Goal: Information Seeking & Learning: Check status

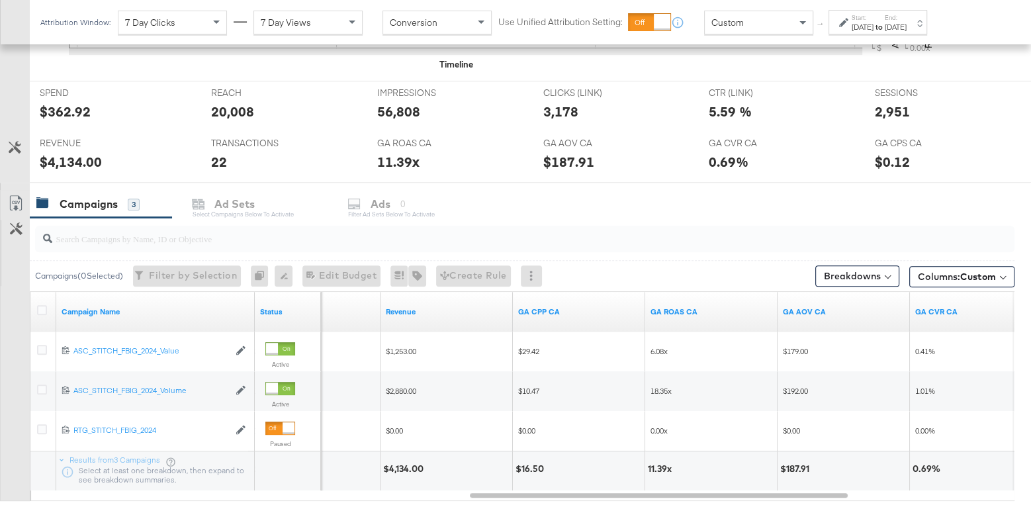
click at [873, 26] on div "[DATE]" at bounding box center [863, 27] width 22 height 11
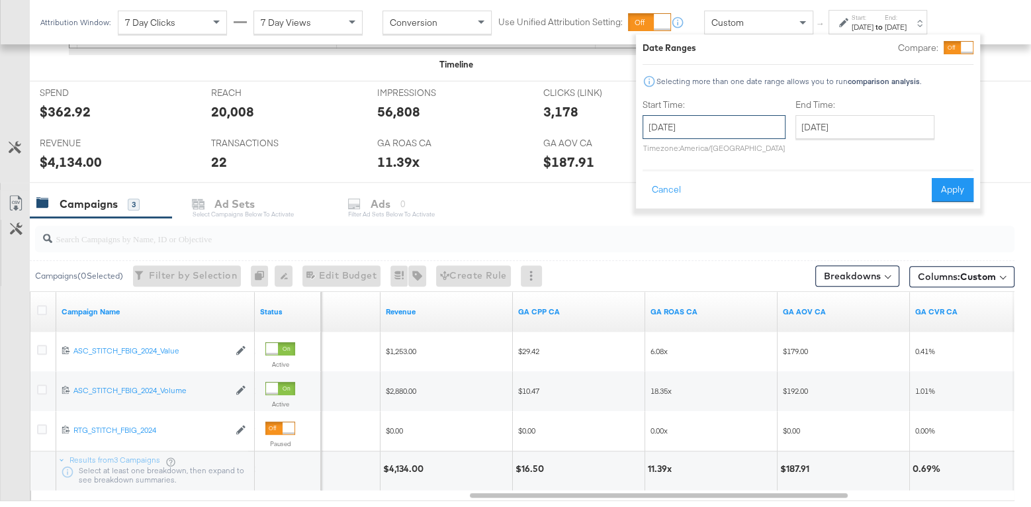
click at [694, 135] on input "[DATE]" at bounding box center [714, 127] width 143 height 24
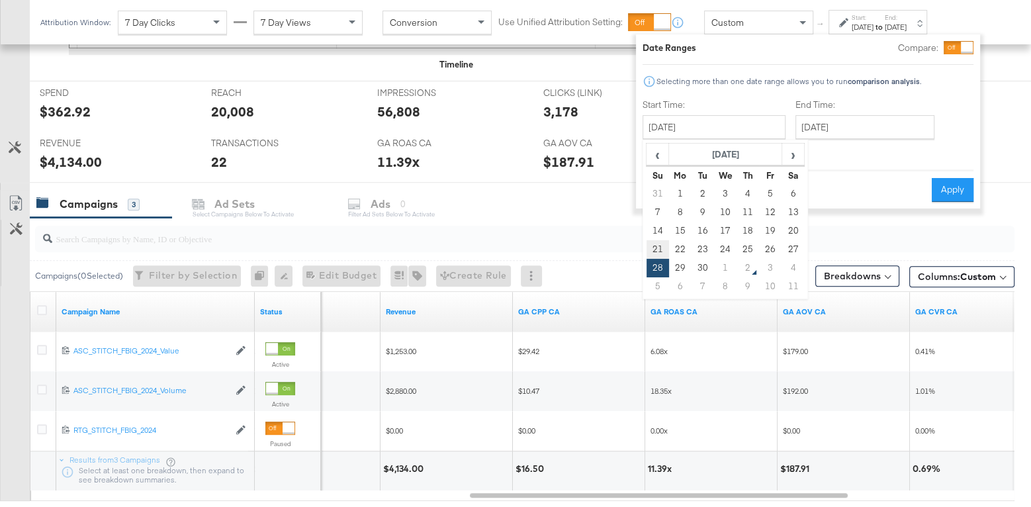
click at [656, 243] on td "21" at bounding box center [657, 249] width 22 height 19
type input "[DATE]"
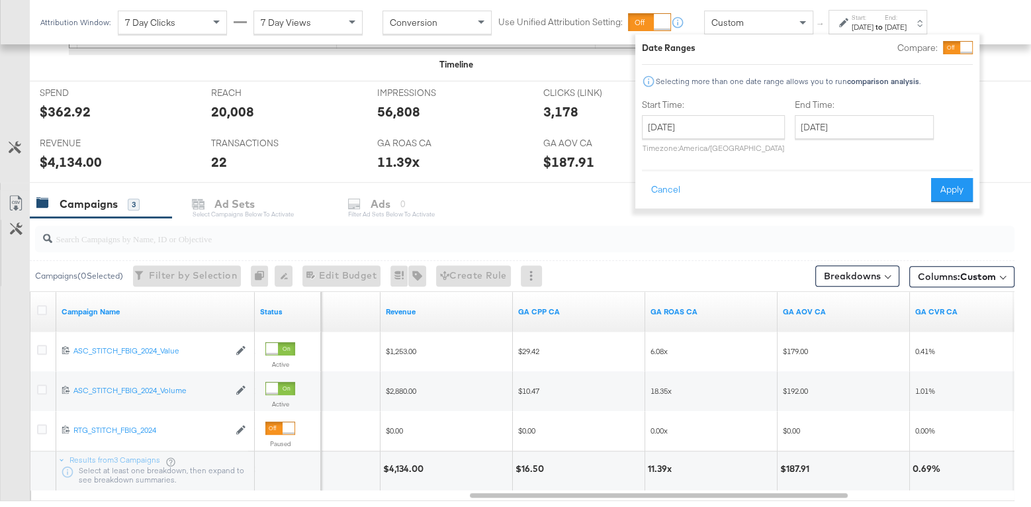
click at [828, 111] on div "End Time: [DATE] ‹ [DATE] › Su Mo Tu We Th Fr Sa 28 29 30 1 2 3 4 5 6 7 8 9 10 …" at bounding box center [867, 129] width 144 height 60
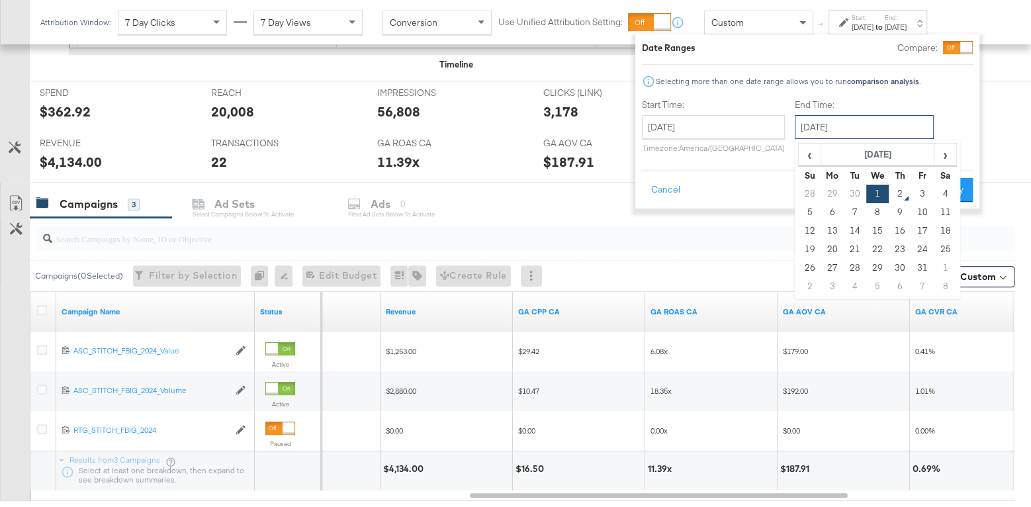
click at [828, 118] on input "[DATE]" at bounding box center [864, 127] width 139 height 24
click at [803, 160] on span "‹" at bounding box center [809, 154] width 21 height 20
click at [941, 245] on td "27" at bounding box center [945, 249] width 22 height 19
type input "[DATE]"
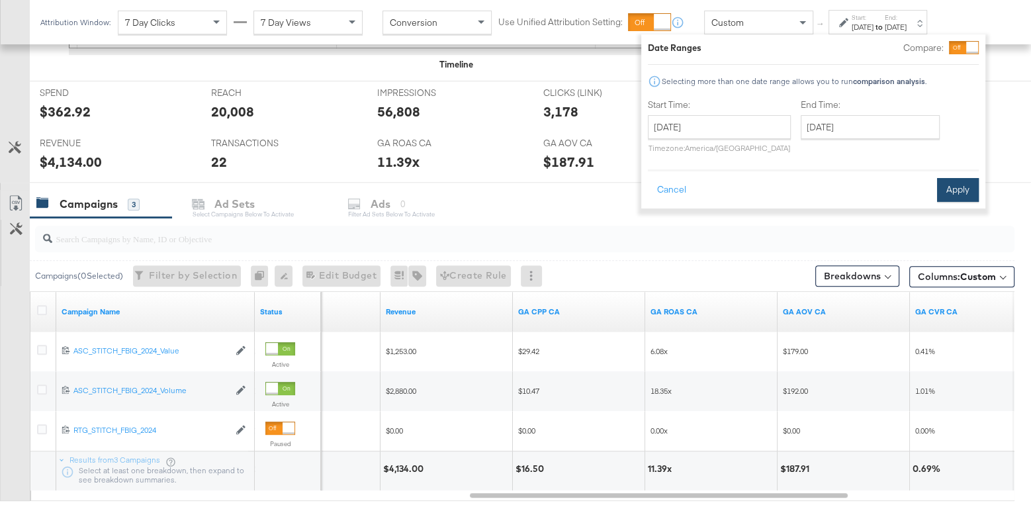
click at [955, 179] on button "Apply" at bounding box center [958, 190] width 42 height 24
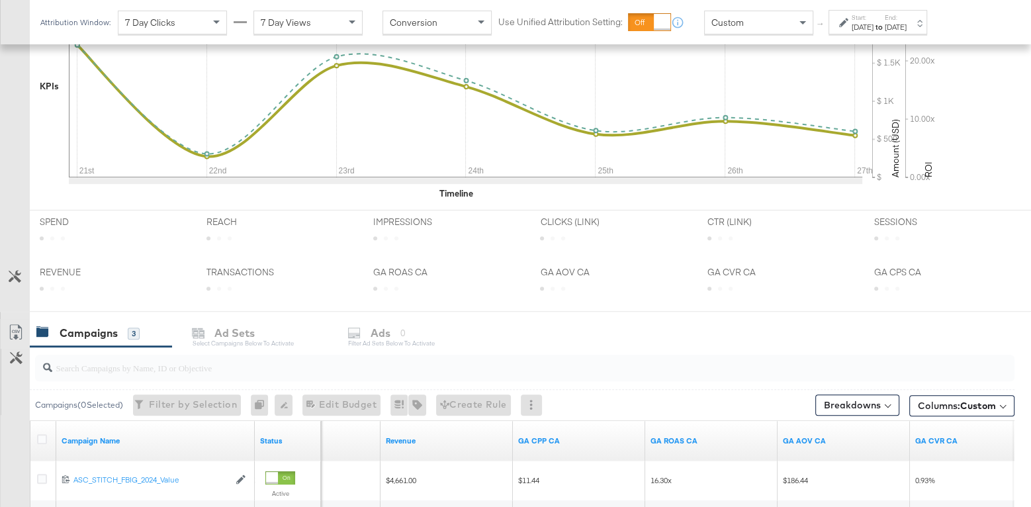
scroll to position [494, 0]
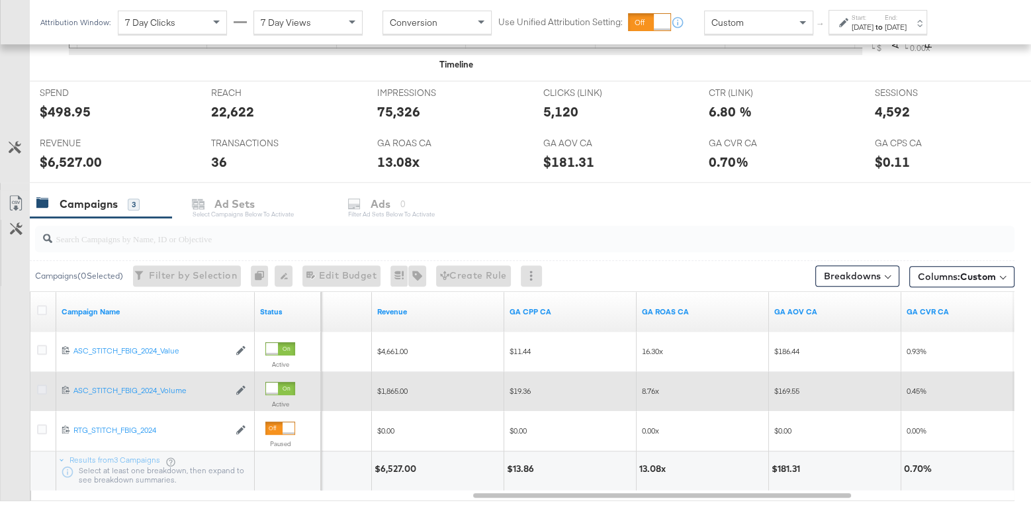
click at [37, 390] on icon at bounding box center [42, 389] width 10 height 10
click at [0, 0] on input "checkbox" at bounding box center [0, 0] width 0 height 0
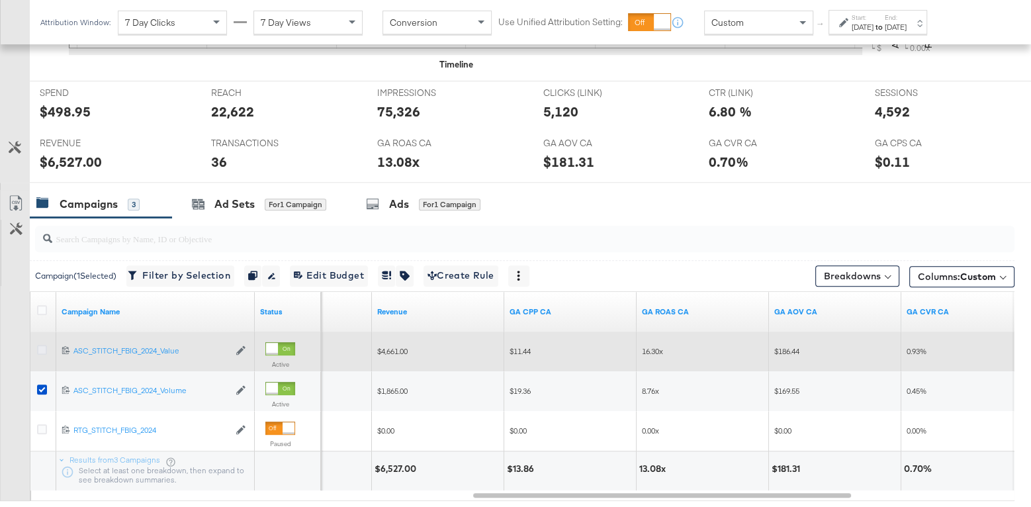
click at [39, 347] on icon at bounding box center [42, 350] width 10 height 10
click at [0, 0] on input "checkbox" at bounding box center [0, 0] width 0 height 0
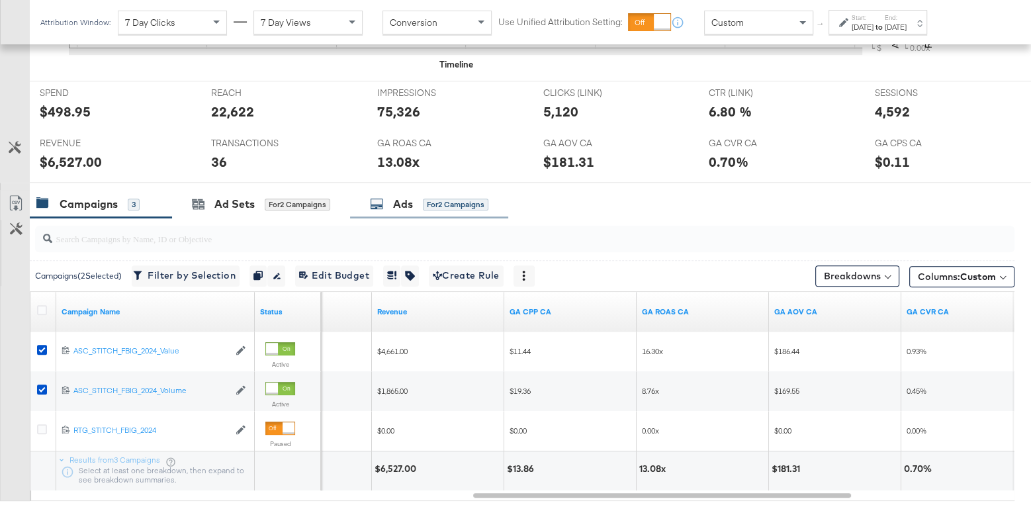
click at [388, 199] on div "Ads for 2 Campaigns" at bounding box center [429, 204] width 118 height 15
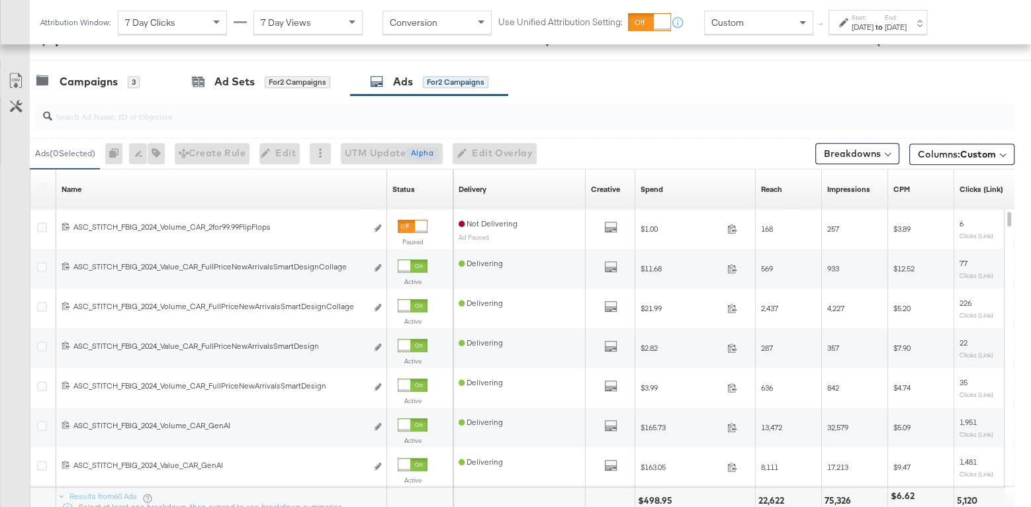
scroll to position [623, 0]
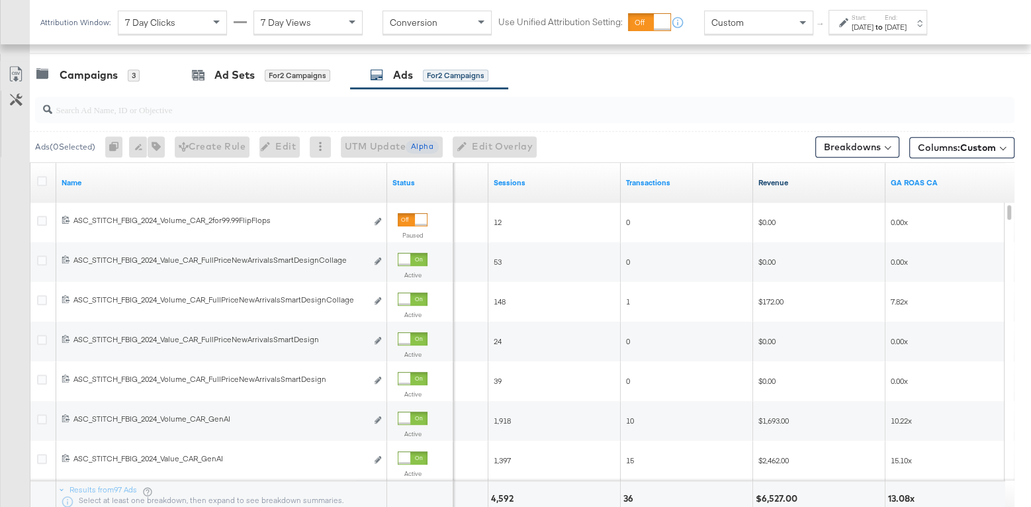
click at [775, 181] on link "Revenue" at bounding box center [819, 182] width 122 height 11
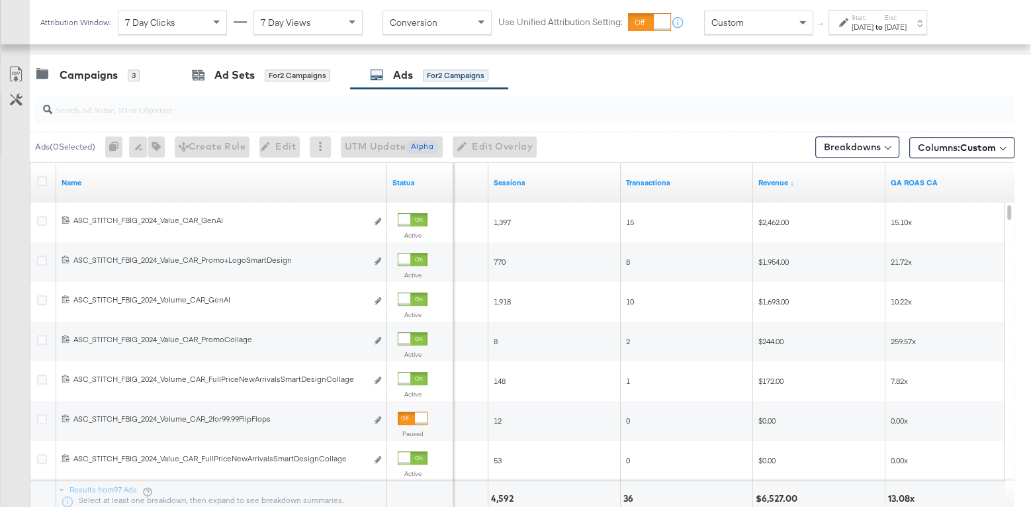
click at [283, 107] on input "search" at bounding box center [489, 104] width 874 height 26
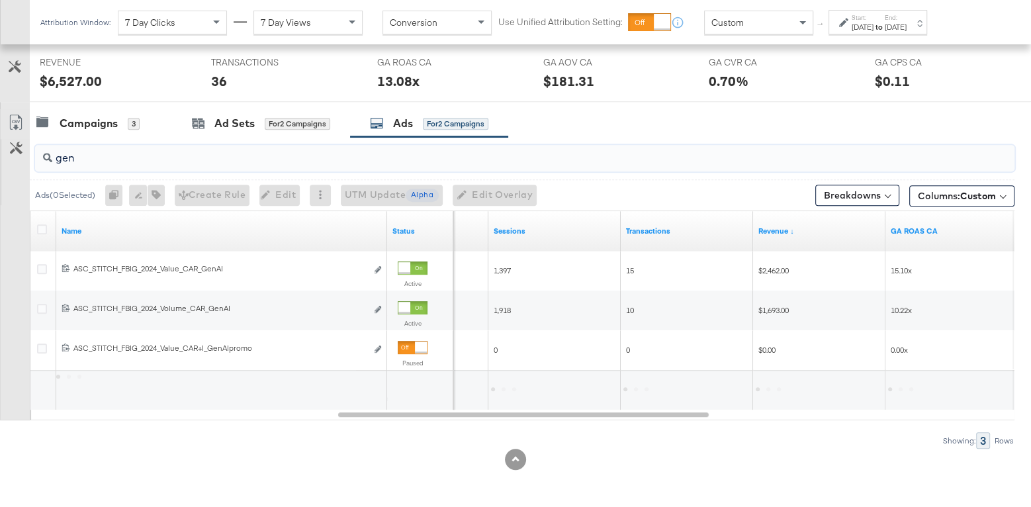
scroll to position [570, 0]
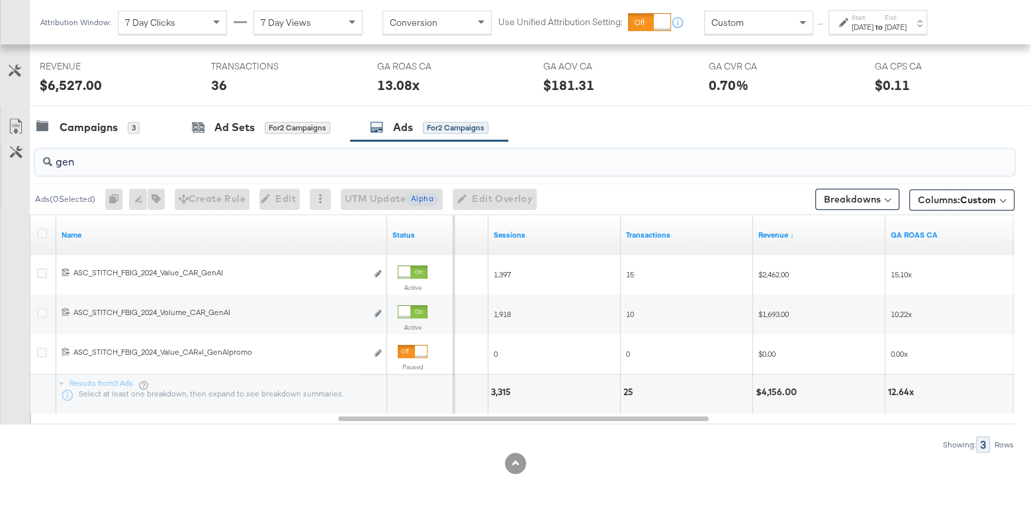
type input "gen"
click at [328, 156] on input "gen" at bounding box center [489, 157] width 874 height 26
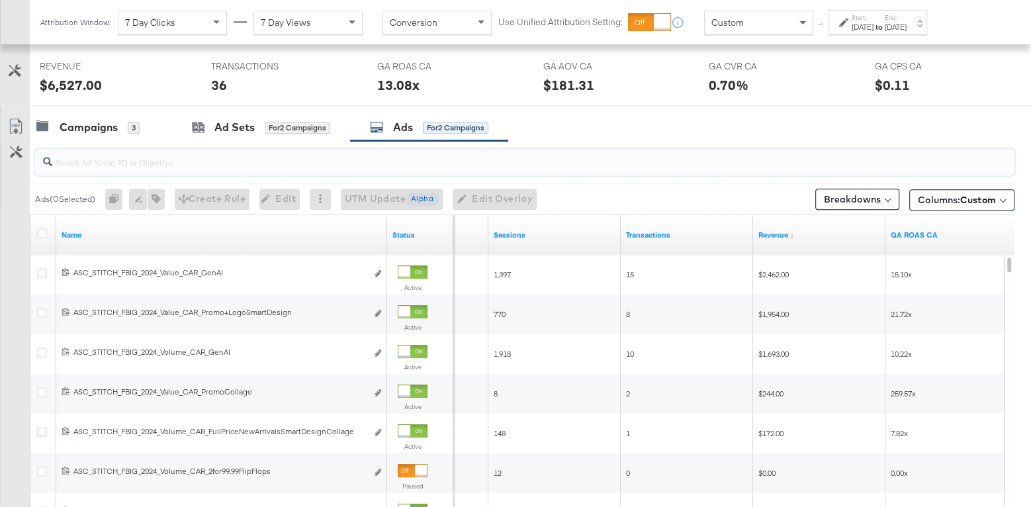
scroll to position [623, 0]
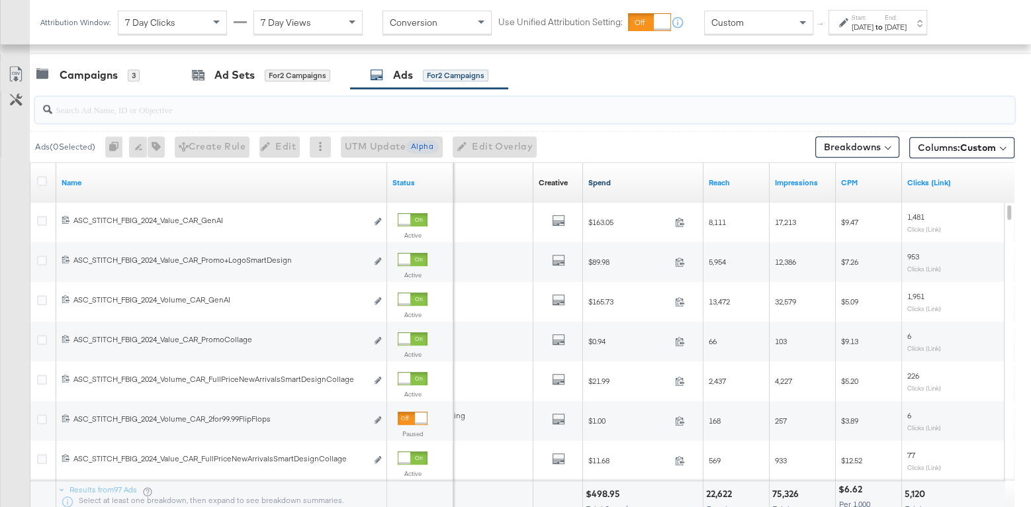
click at [603, 182] on link "Spend" at bounding box center [643, 182] width 110 height 11
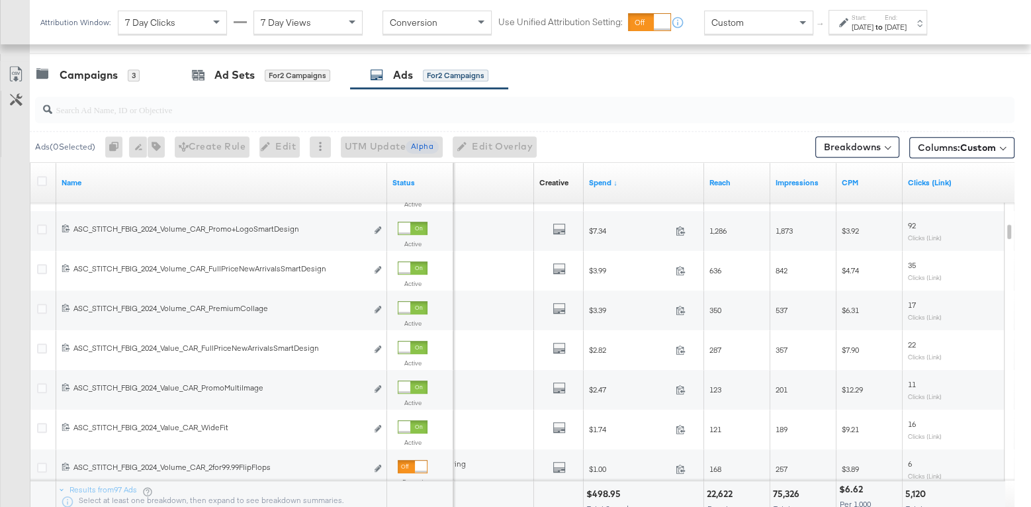
click at [336, 110] on input "search" at bounding box center [489, 104] width 874 height 26
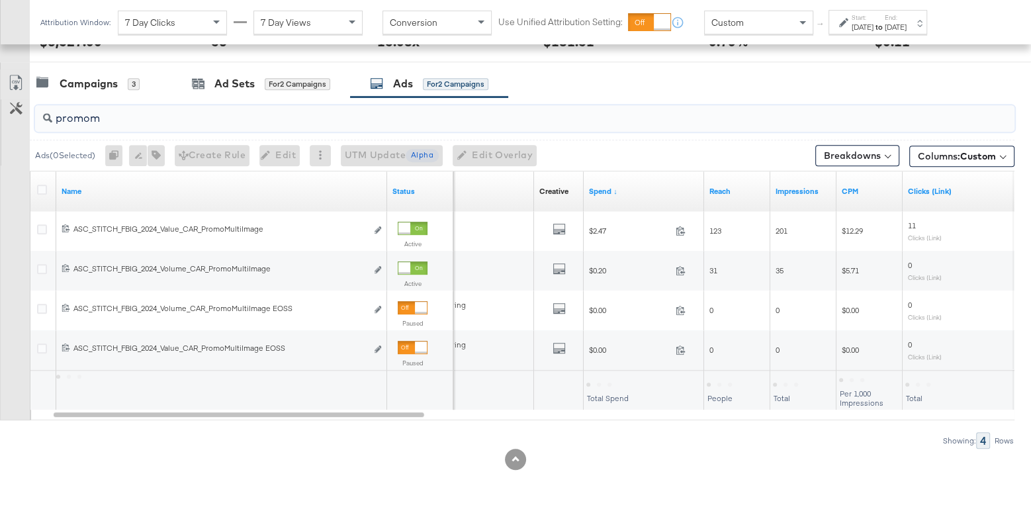
scroll to position [610, 0]
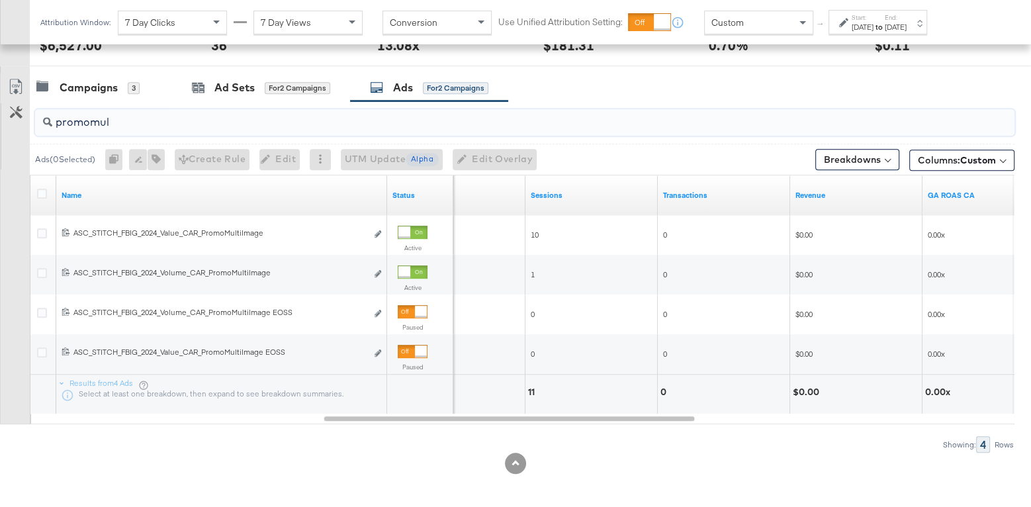
click at [175, 117] on input "promomul" at bounding box center [489, 117] width 874 height 26
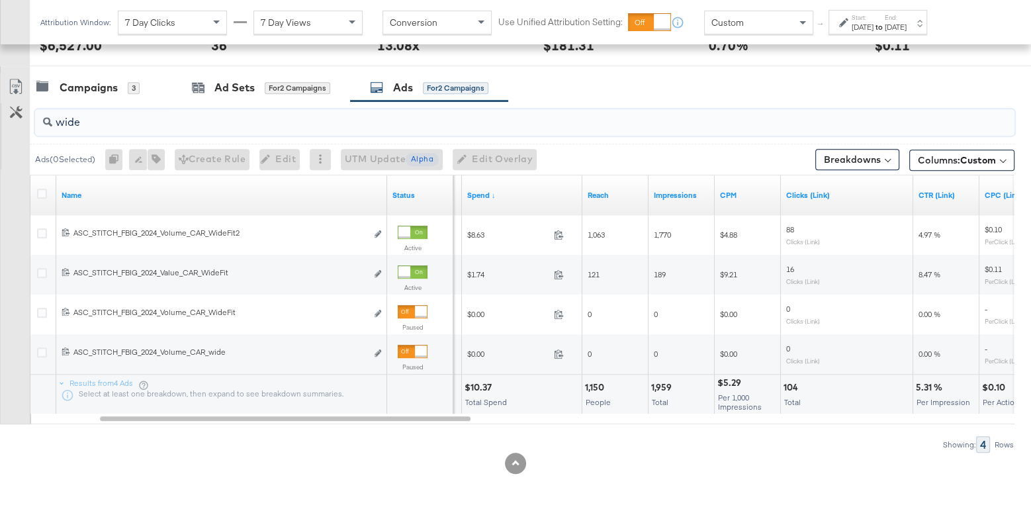
type input "wide"
click at [140, 122] on input "wide" at bounding box center [489, 117] width 874 height 26
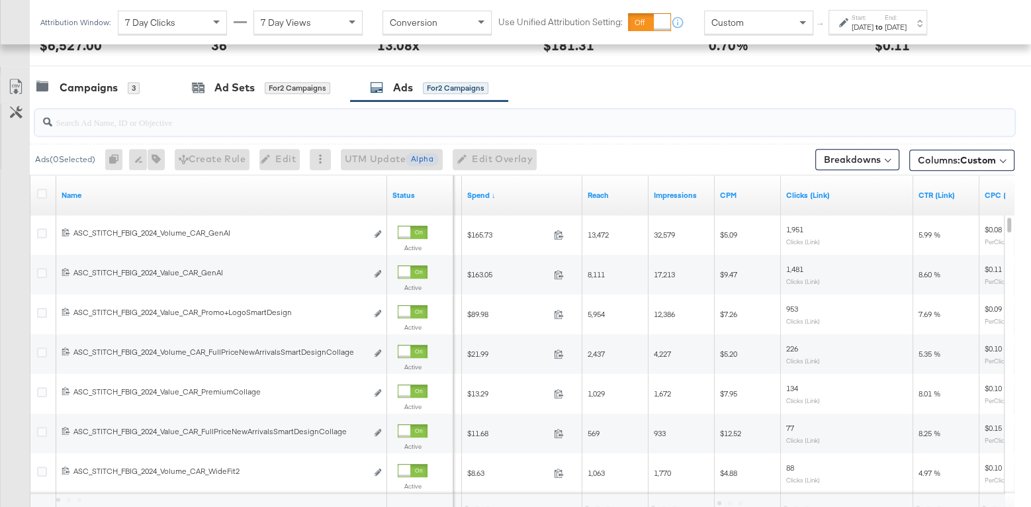
scroll to position [623, 0]
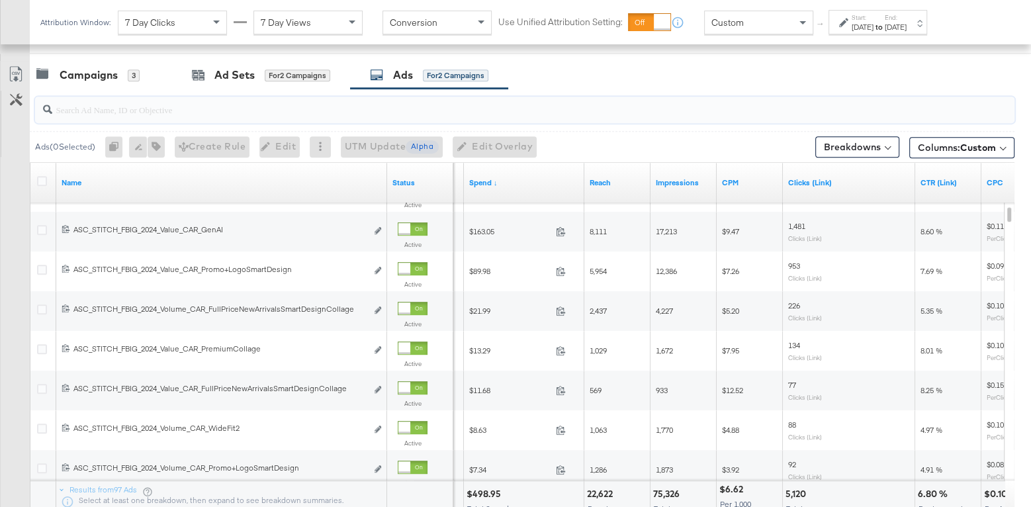
click at [338, 111] on input "search" at bounding box center [489, 104] width 874 height 26
type input "m"
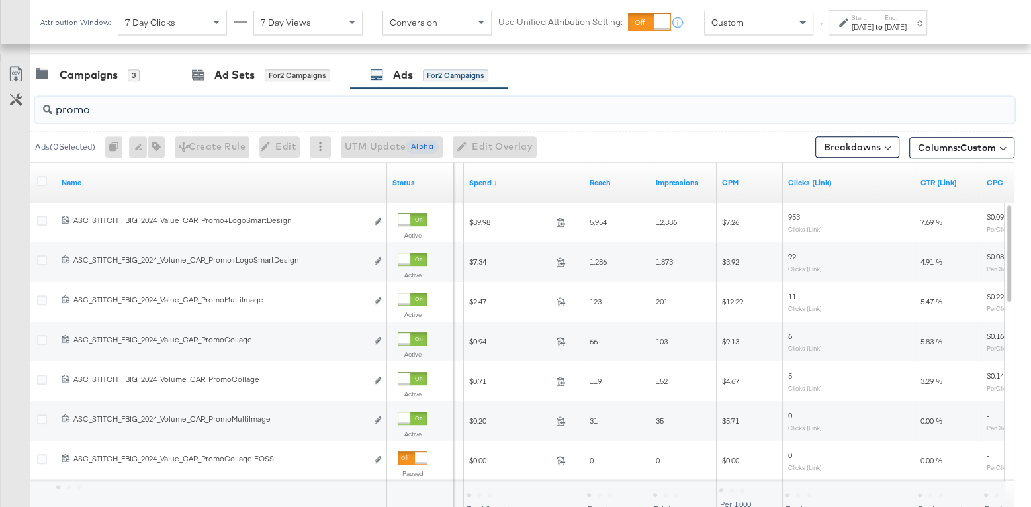
type input "promom"
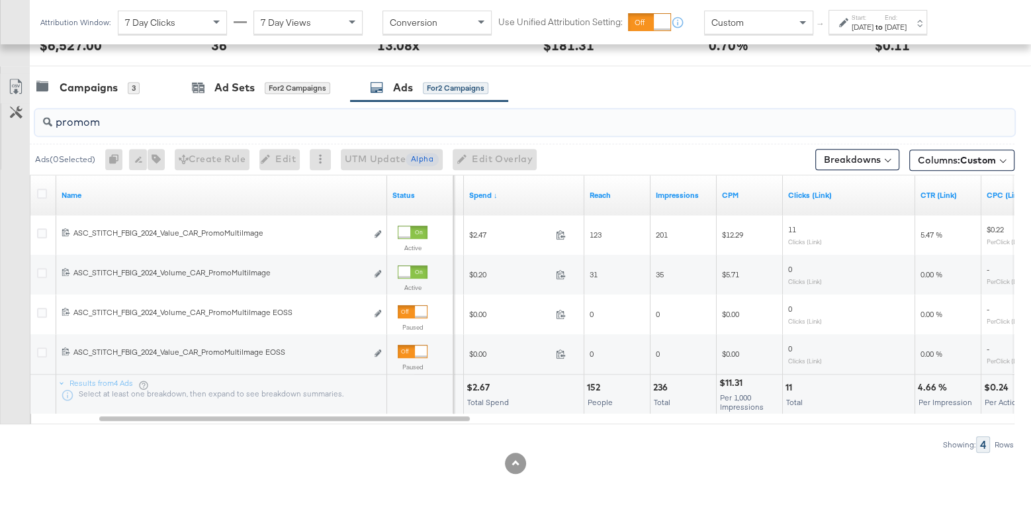
click at [87, 119] on input "promom" at bounding box center [489, 117] width 874 height 26
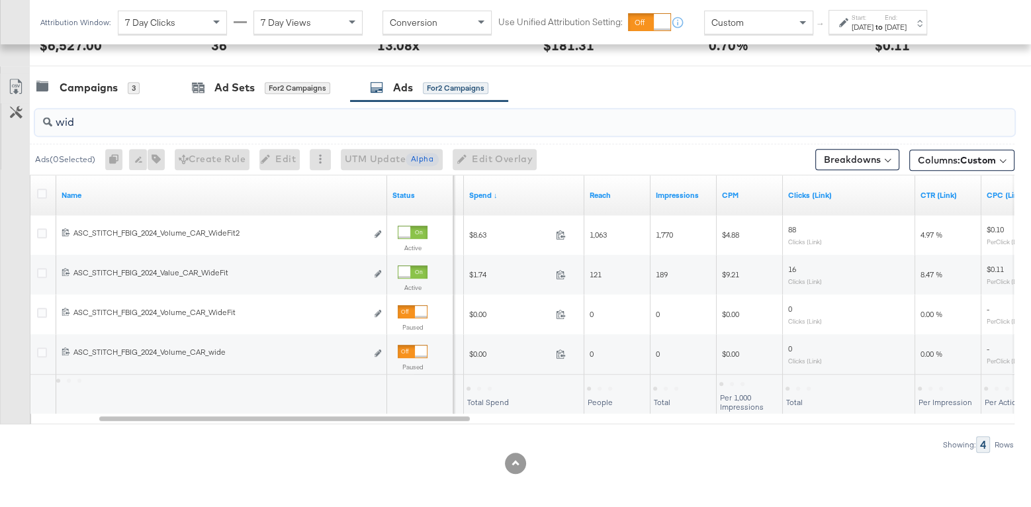
type input "wide"
click at [72, 121] on input "wide" at bounding box center [489, 117] width 874 height 26
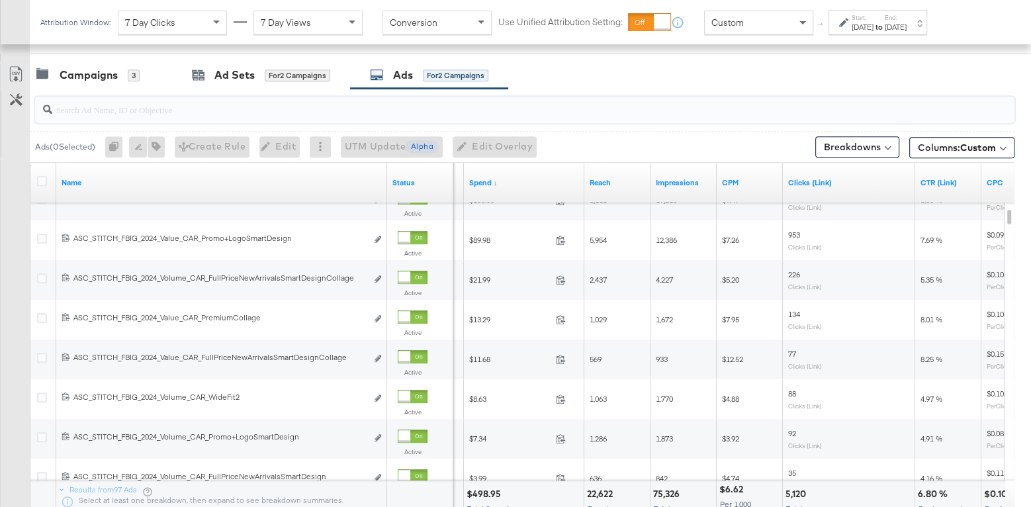
scroll to position [637, 0]
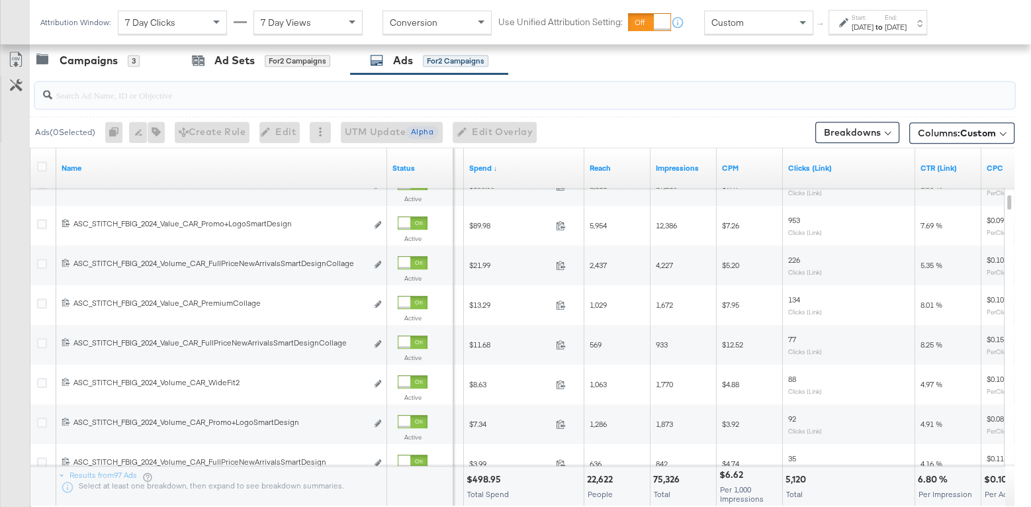
click at [873, 19] on label "Start:" at bounding box center [863, 17] width 22 height 9
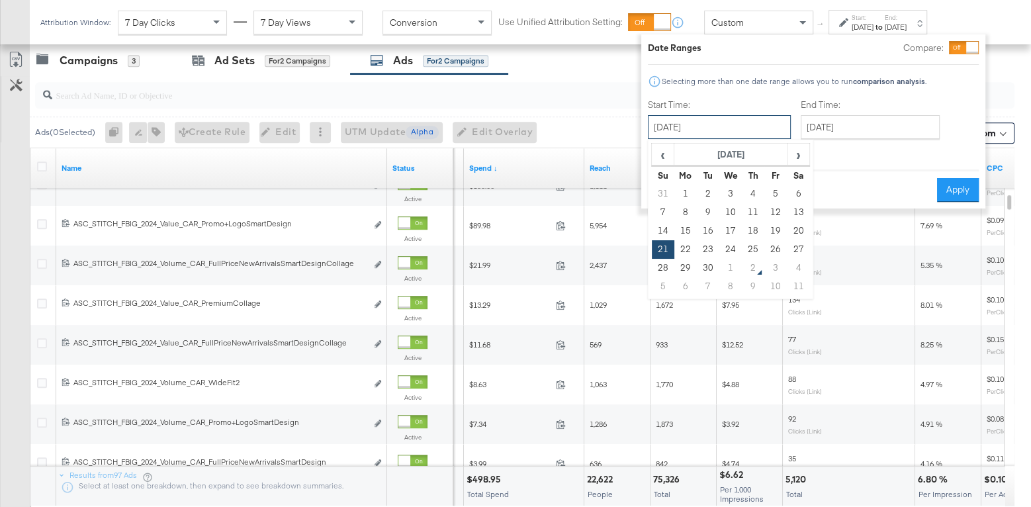
click at [729, 124] on input "[DATE]" at bounding box center [719, 127] width 143 height 24
click at [668, 226] on td "14" at bounding box center [663, 231] width 22 height 19
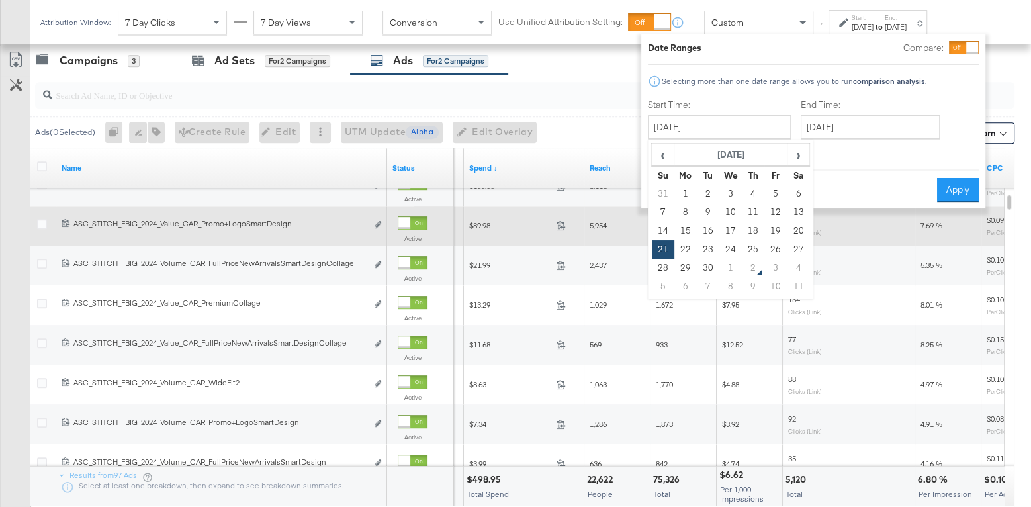
type input "[DATE]"
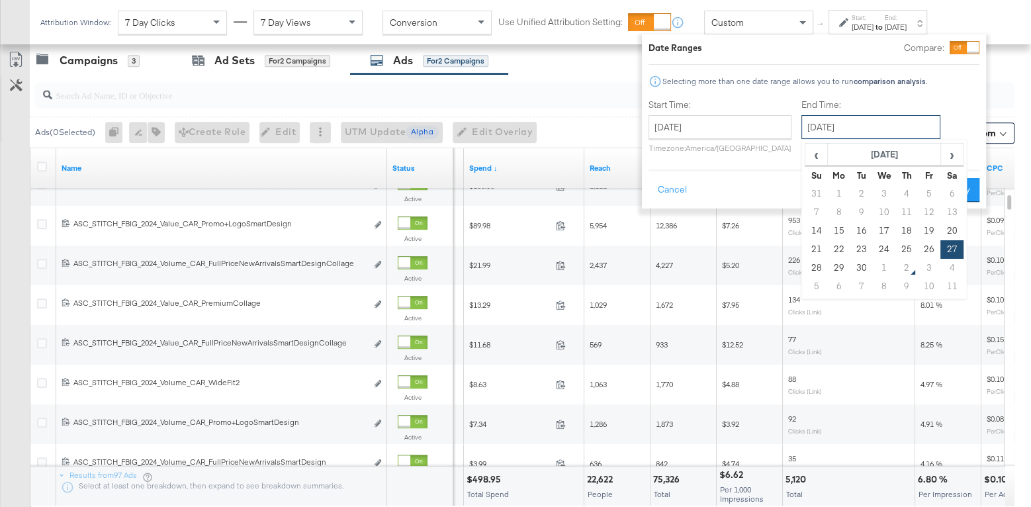
click at [830, 123] on input "[DATE]" at bounding box center [870, 127] width 139 height 24
click at [942, 228] on td "20" at bounding box center [951, 231] width 22 height 19
type input "[DATE]"
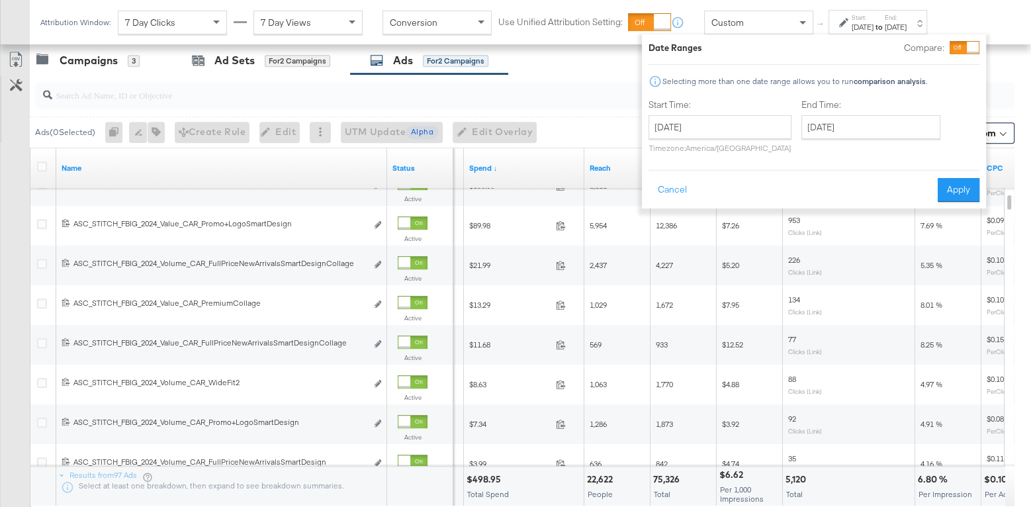
click at [954, 175] on div "Cancel Apply" at bounding box center [813, 185] width 331 height 32
click at [956, 184] on button "Apply" at bounding box center [959, 190] width 42 height 24
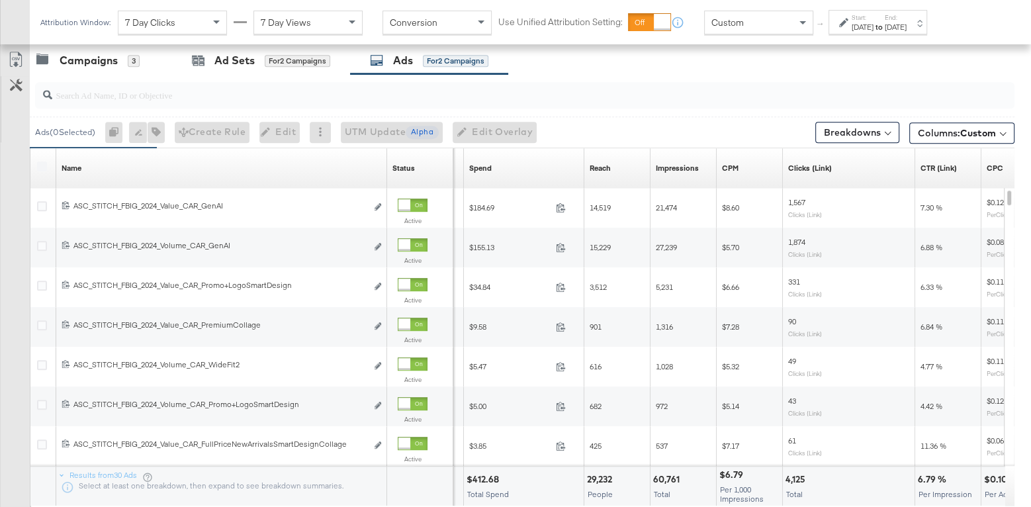
click at [277, 97] on input "search" at bounding box center [489, 90] width 874 height 26
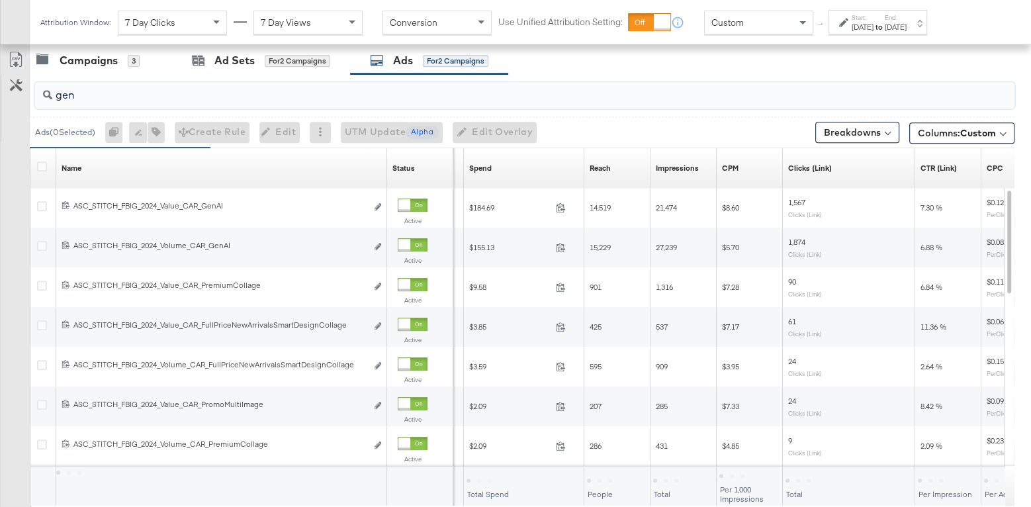
scroll to position [570, 0]
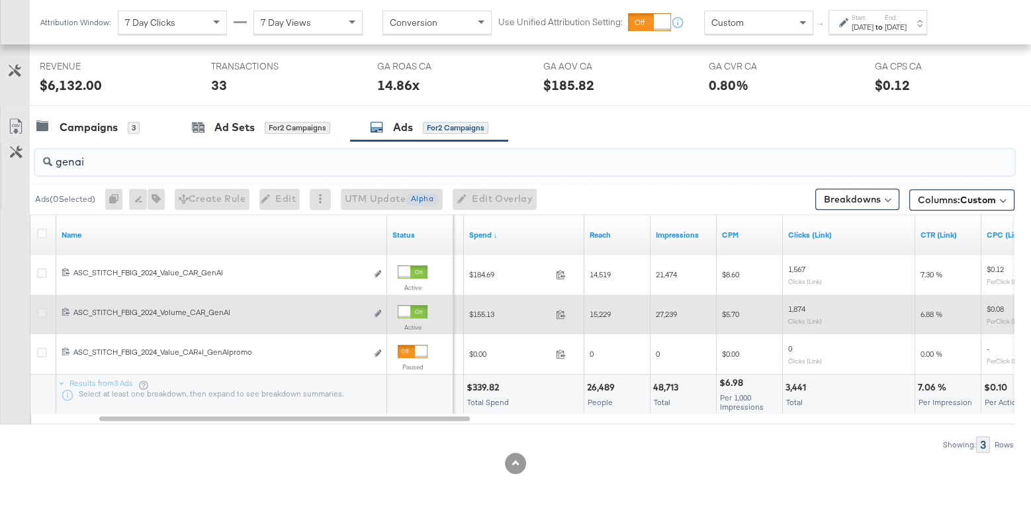
type input "genai"
click at [40, 310] on icon at bounding box center [42, 313] width 10 height 10
click at [0, 0] on input "checkbox" at bounding box center [0, 0] width 0 height 0
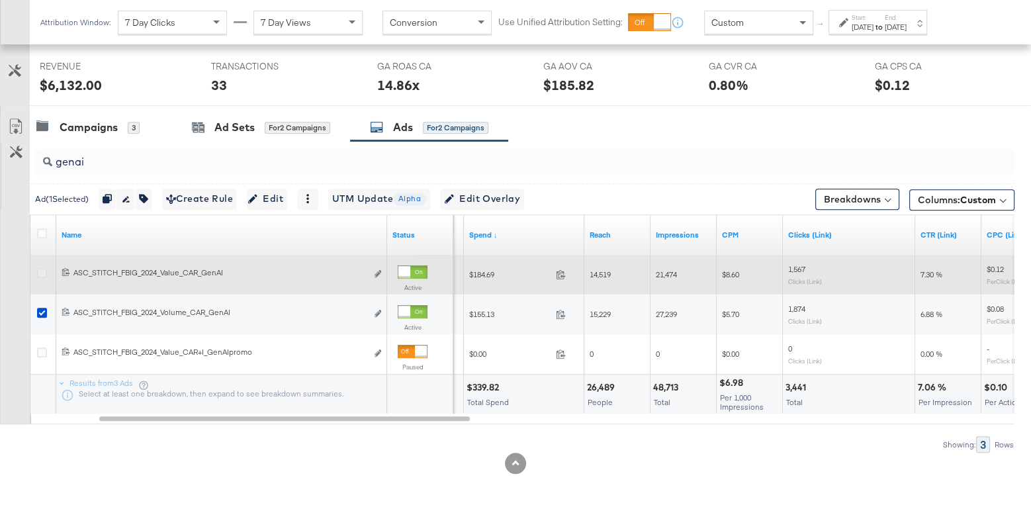
click at [40, 269] on icon at bounding box center [42, 273] width 10 height 10
click at [0, 0] on input "checkbox" at bounding box center [0, 0] width 0 height 0
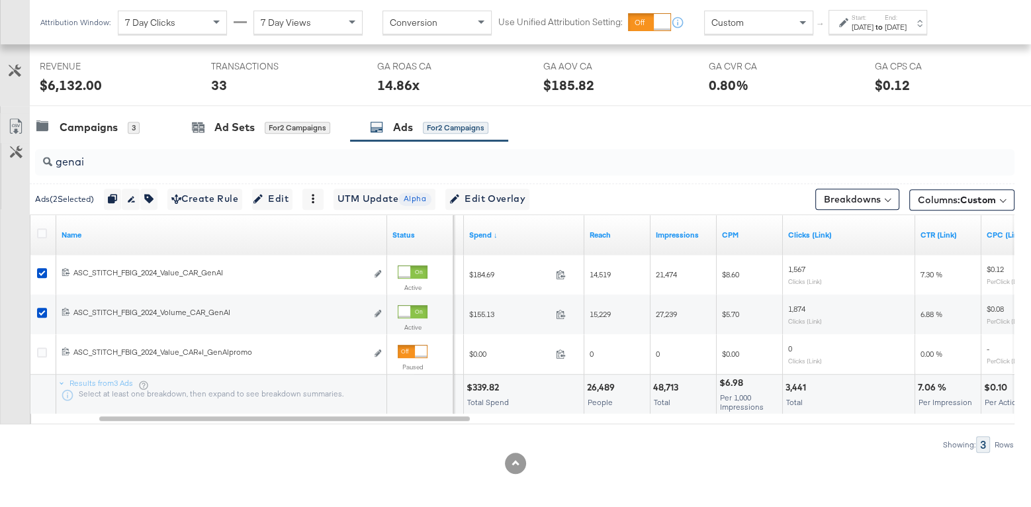
click at [390, 126] on div "Ads for 2 Campaigns" at bounding box center [429, 127] width 118 height 15
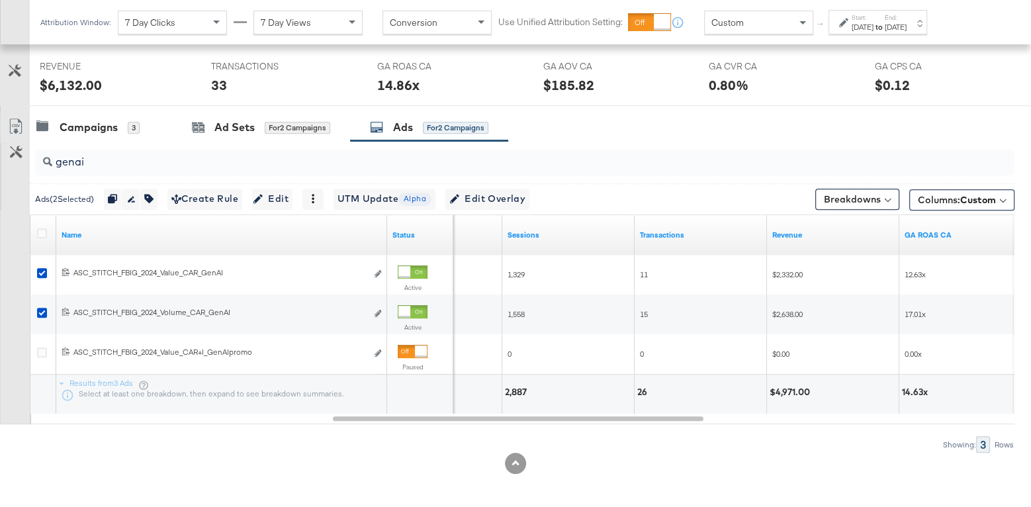
click at [222, 161] on input "genai" at bounding box center [489, 157] width 874 height 26
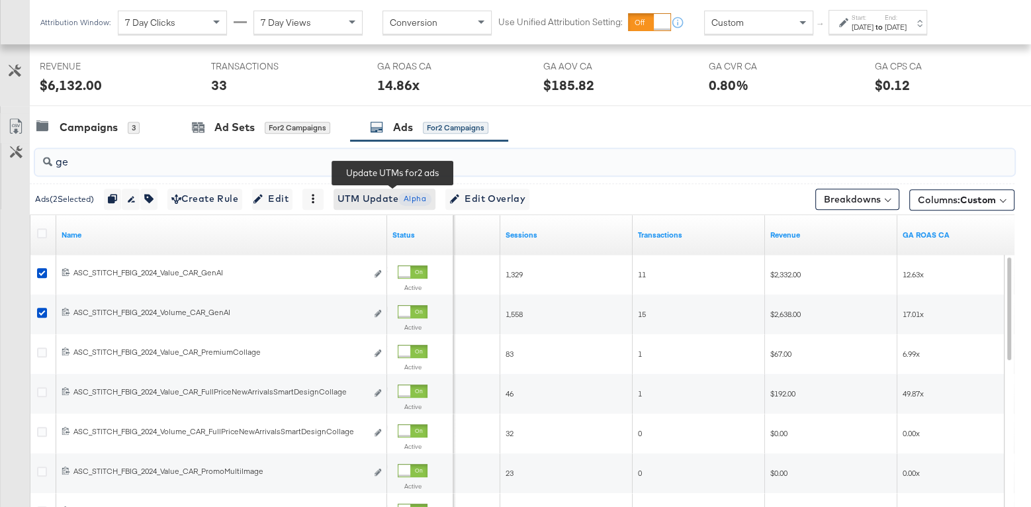
type input "g"
type input "m"
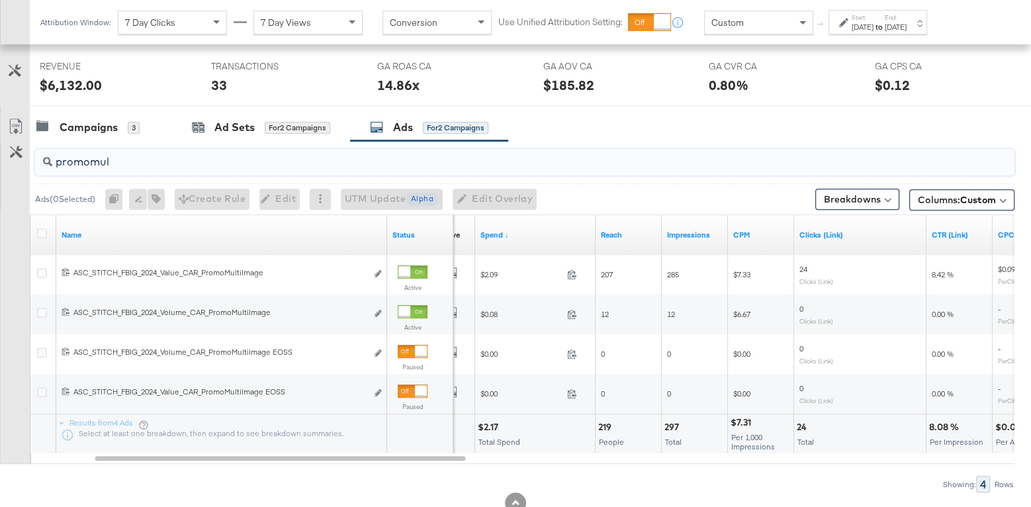
click at [172, 152] on input "promomul" at bounding box center [489, 157] width 874 height 26
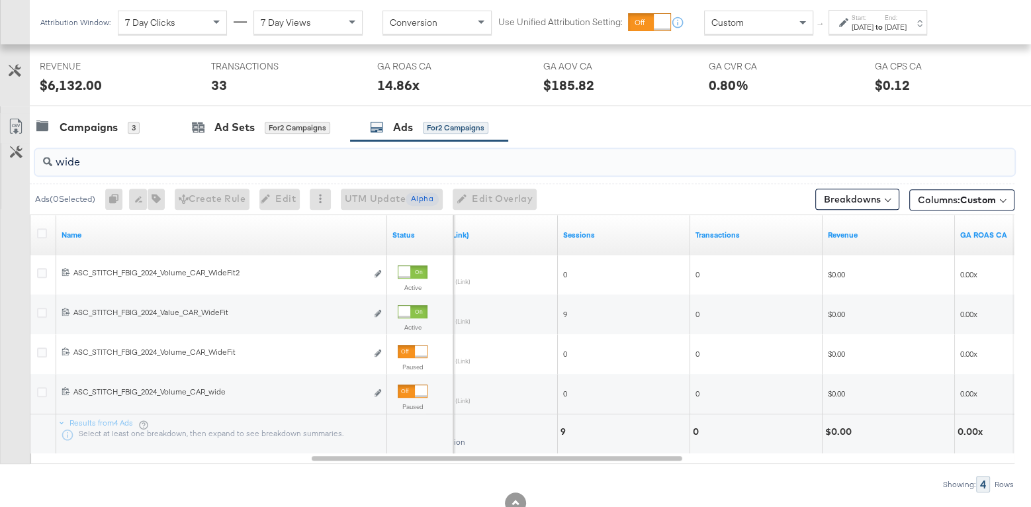
type input "wide"
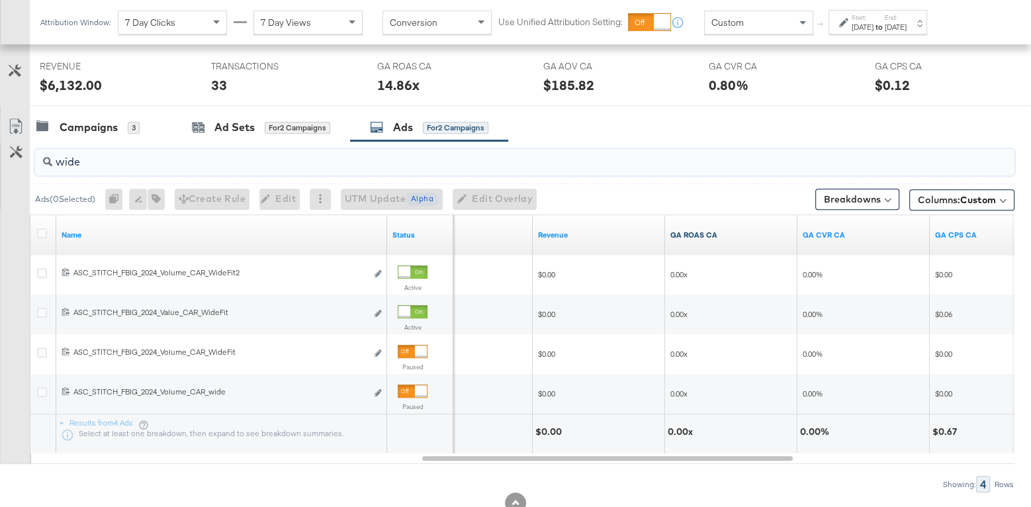
click at [680, 236] on link "GA ROAS CA" at bounding box center [731, 235] width 122 height 11
click at [680, 236] on link "GA ROAS CA ↓" at bounding box center [731, 235] width 122 height 11
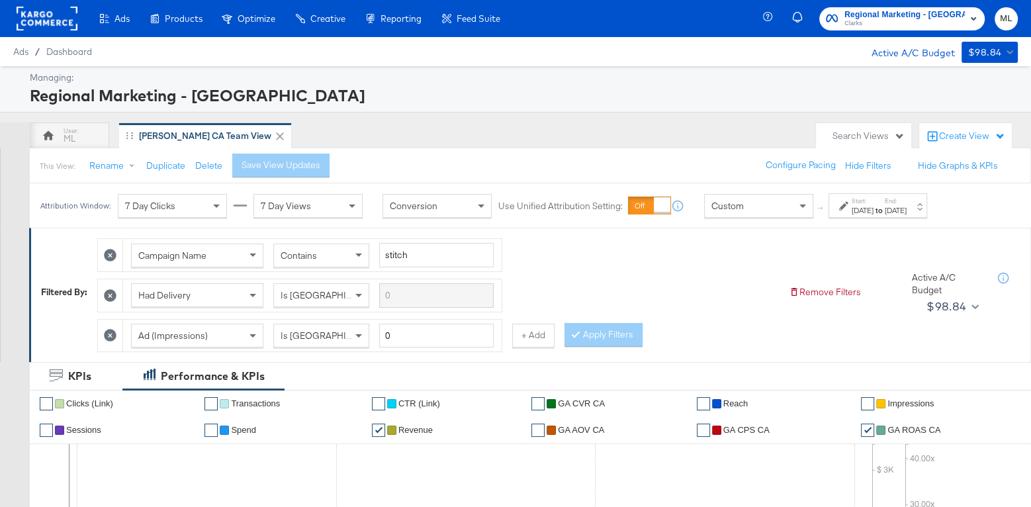
click at [882, 15] on span "Regional Marketing - [GEOGRAPHIC_DATA]" at bounding box center [904, 15] width 120 height 14
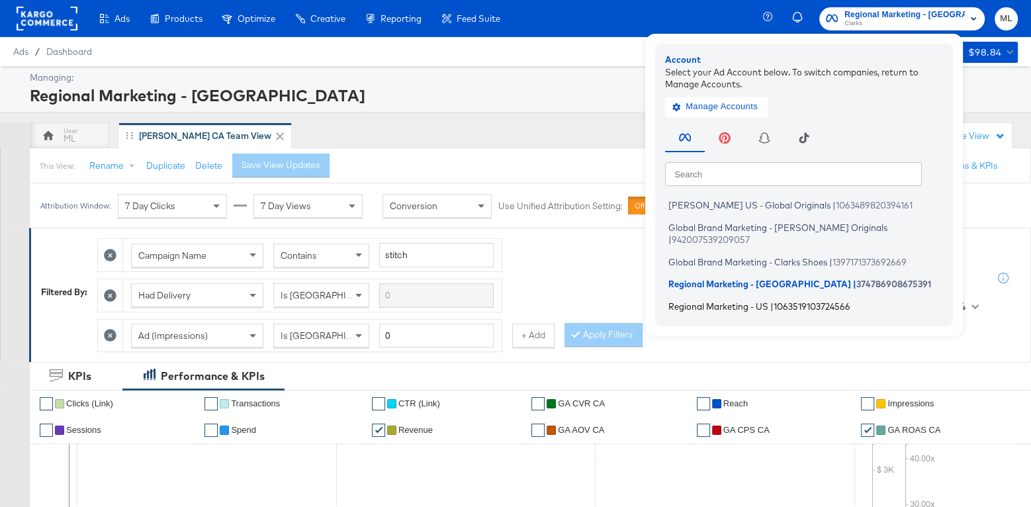
click at [749, 300] on span "Regional Marketing - US" at bounding box center [718, 305] width 100 height 11
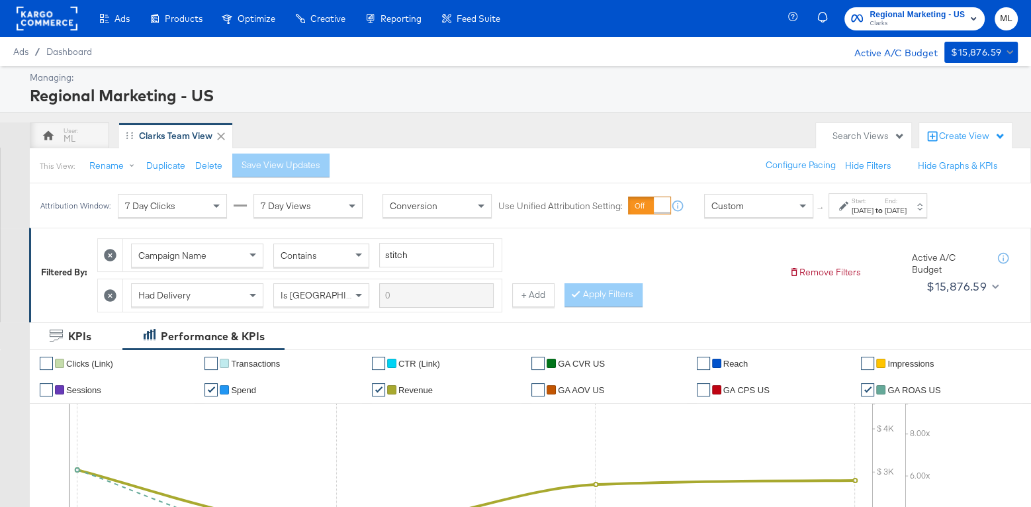
click at [862, 213] on div "[DATE]" at bounding box center [863, 210] width 22 height 11
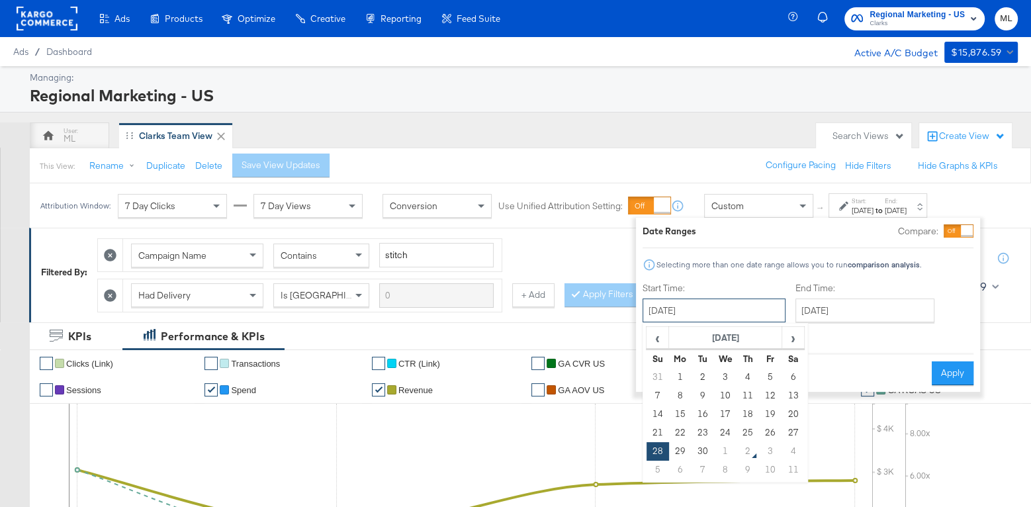
click at [724, 312] on input "[DATE]" at bounding box center [714, 310] width 143 height 24
click at [824, 312] on input "[DATE]" at bounding box center [864, 310] width 139 height 24
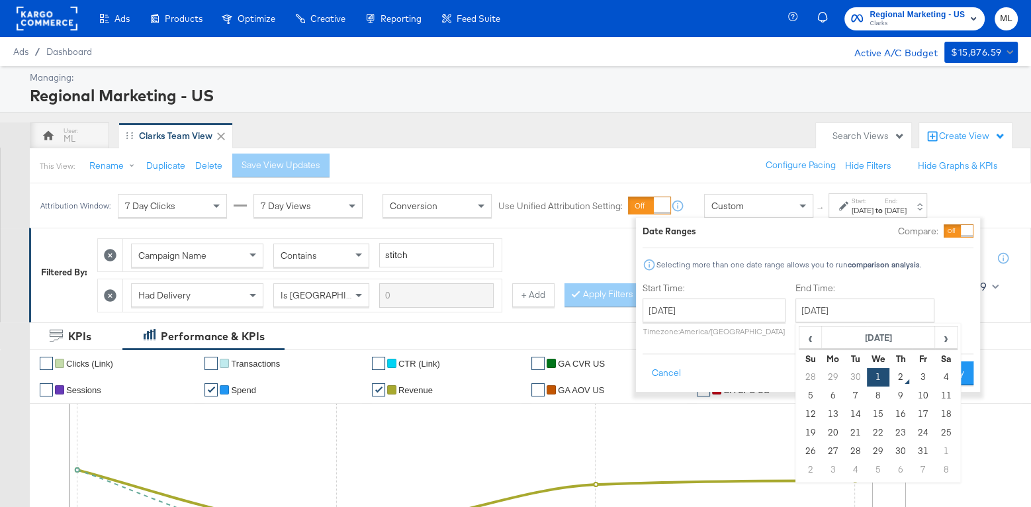
click at [856, 279] on div "Date Ranges Compare: Selecting more than one date range allows you to run compa…" at bounding box center [808, 304] width 331 height 161
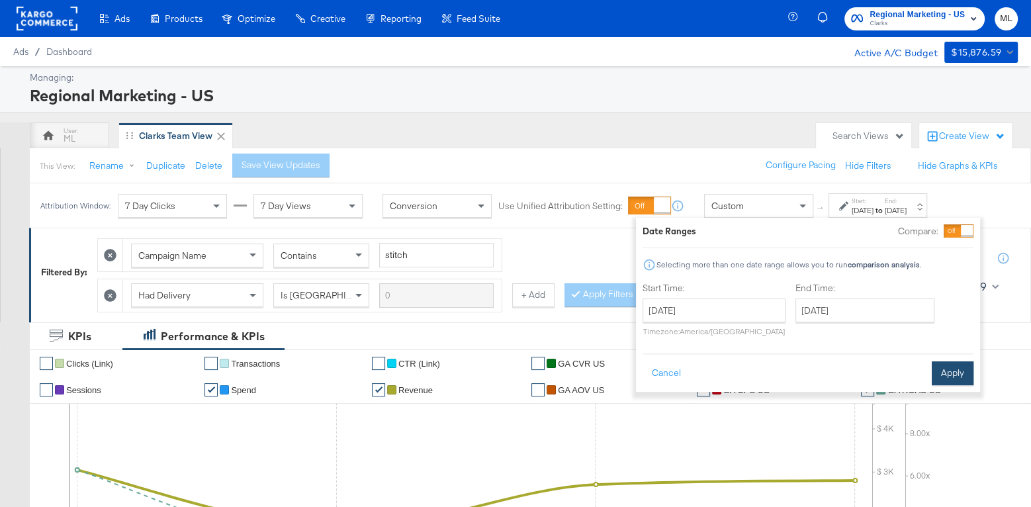
click at [966, 378] on button "Apply" at bounding box center [953, 373] width 42 height 24
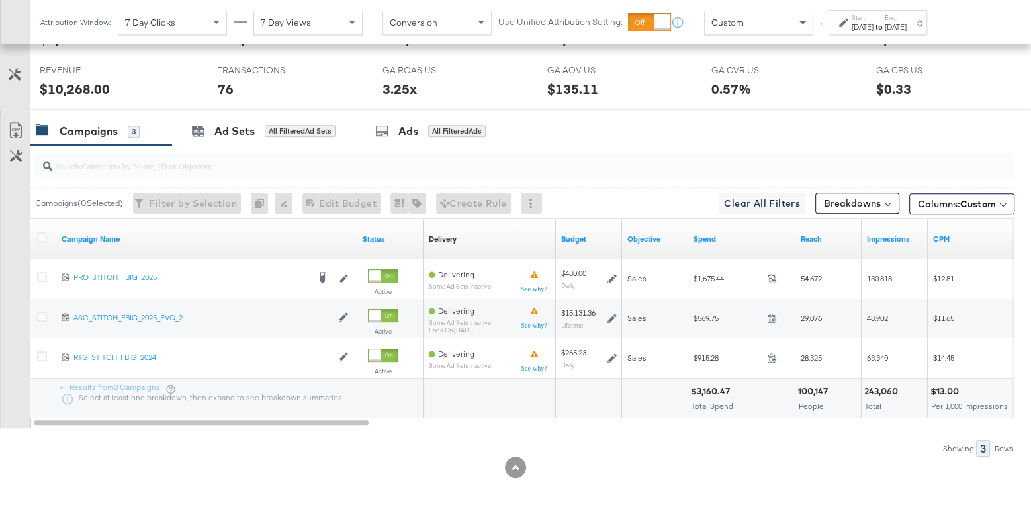
scroll to position [629, 0]
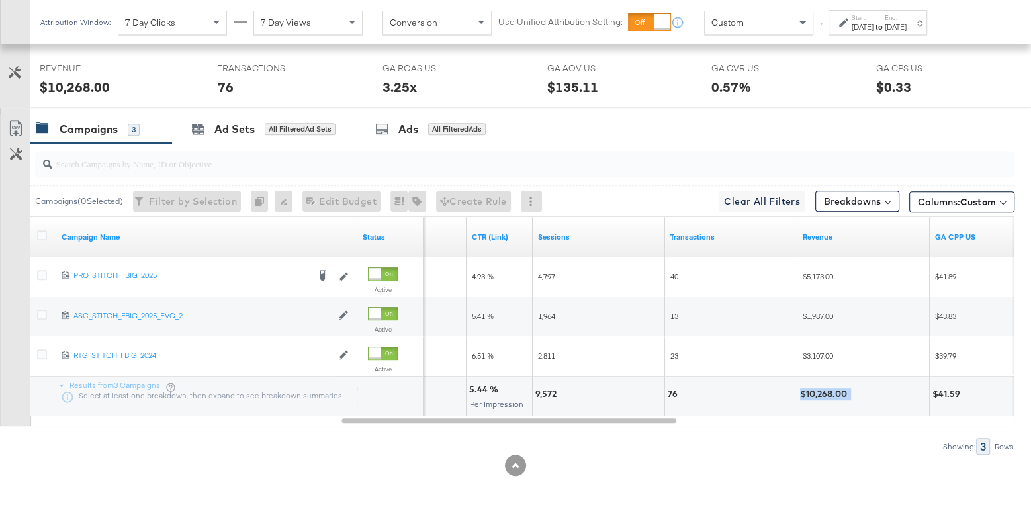
drag, startPoint x: 801, startPoint y: 389, endPoint x: 858, endPoint y: 390, distance: 56.9
click at [858, 390] on div "$10,268.00" at bounding box center [863, 394] width 126 height 13
copy div "$10,268.00"
click at [826, 388] on div "$10,268.00" at bounding box center [825, 394] width 51 height 13
drag, startPoint x: 801, startPoint y: 390, endPoint x: 846, endPoint y: 390, distance: 44.3
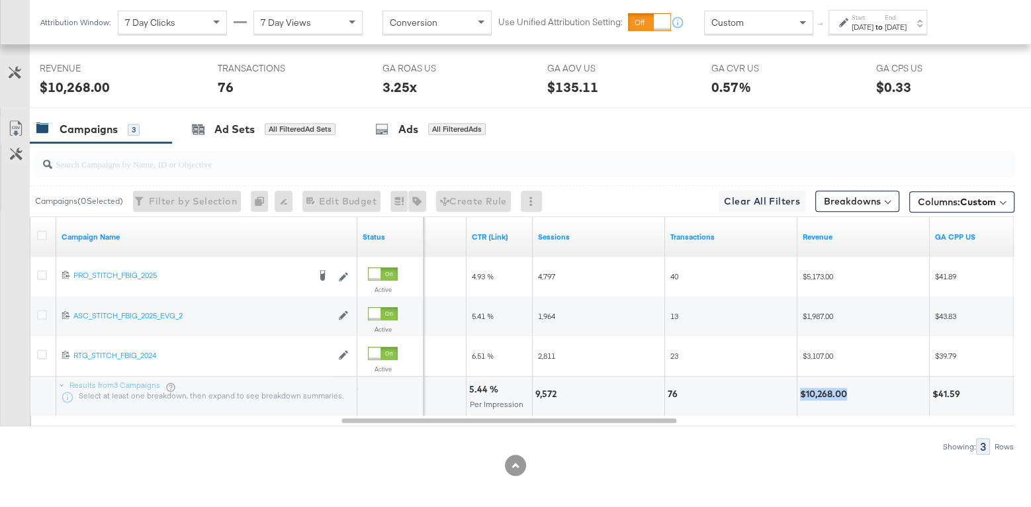
click at [846, 390] on div "$10,268.00" at bounding box center [825, 394] width 51 height 13
copy div "$10,268.00"
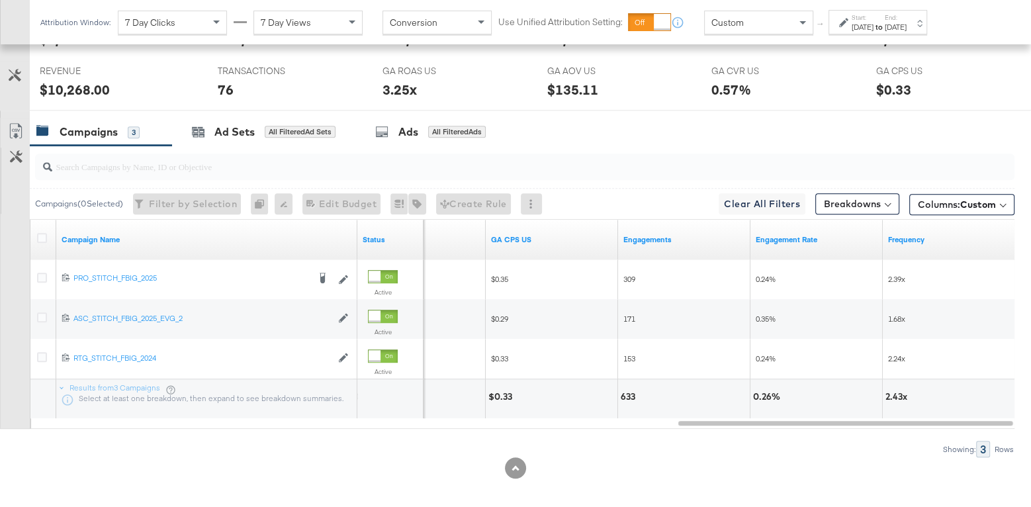
scroll to position [625, 0]
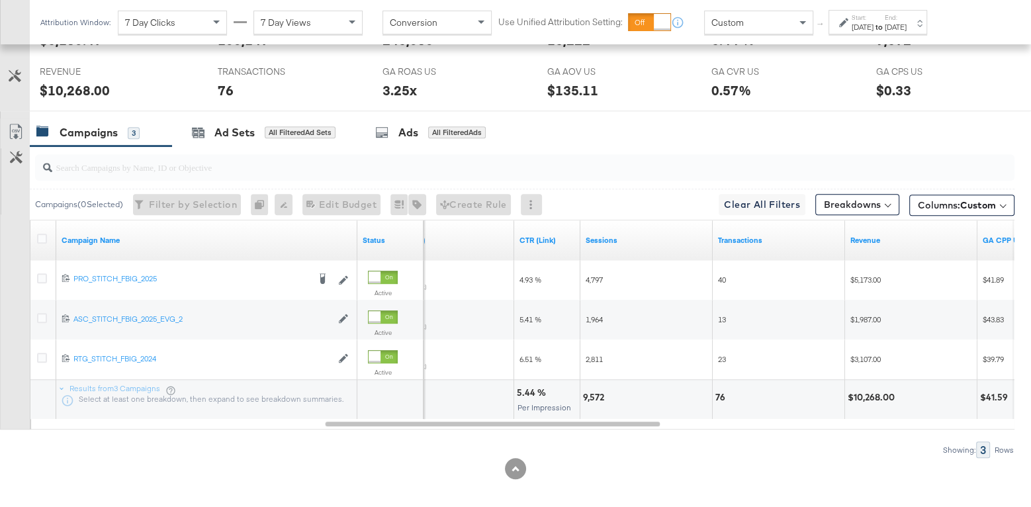
click at [588, 392] on div "9,572" at bounding box center [595, 397] width 25 height 13
copy div "9,572"
click at [873, 26] on div "[DATE]" at bounding box center [863, 27] width 22 height 11
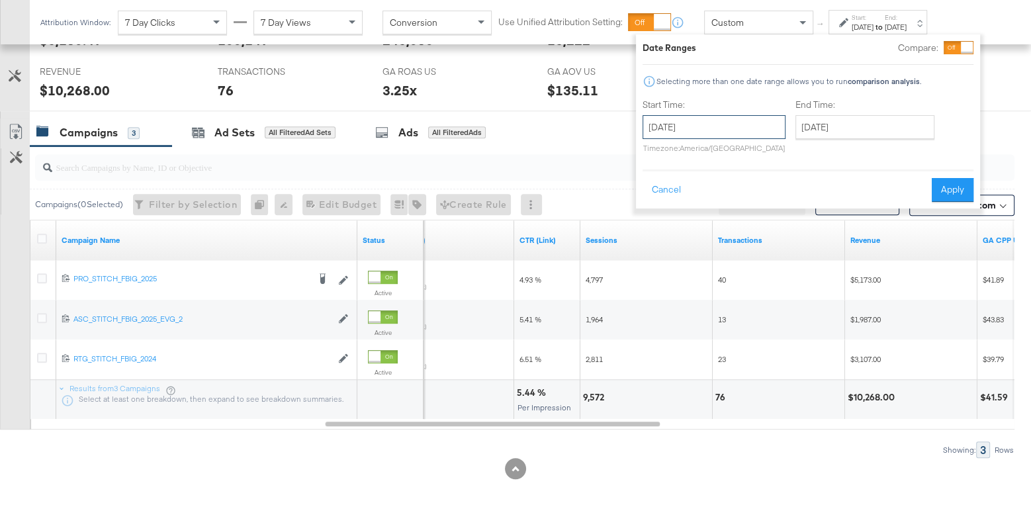
click at [762, 130] on input "[DATE]" at bounding box center [714, 127] width 143 height 24
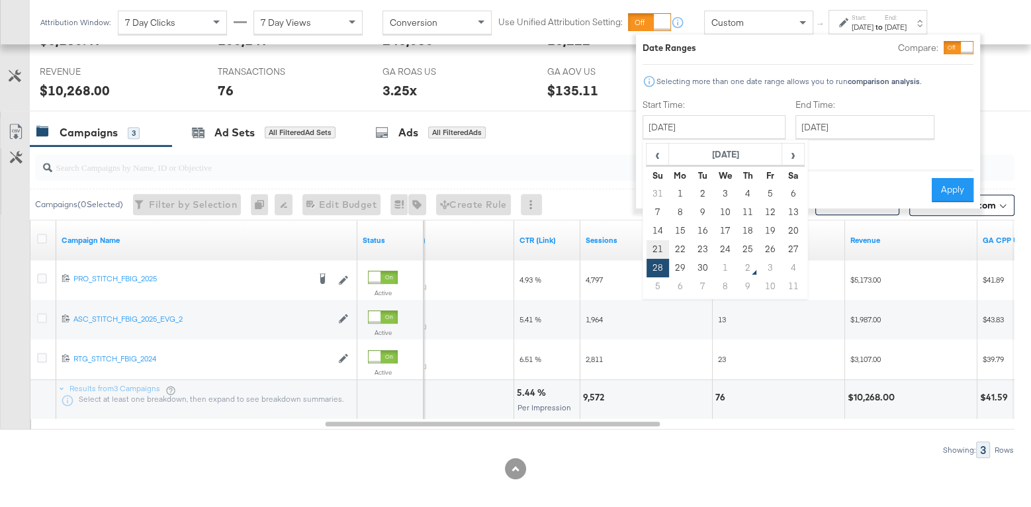
click at [658, 248] on td "21" at bounding box center [657, 249] width 22 height 19
type input "[DATE]"
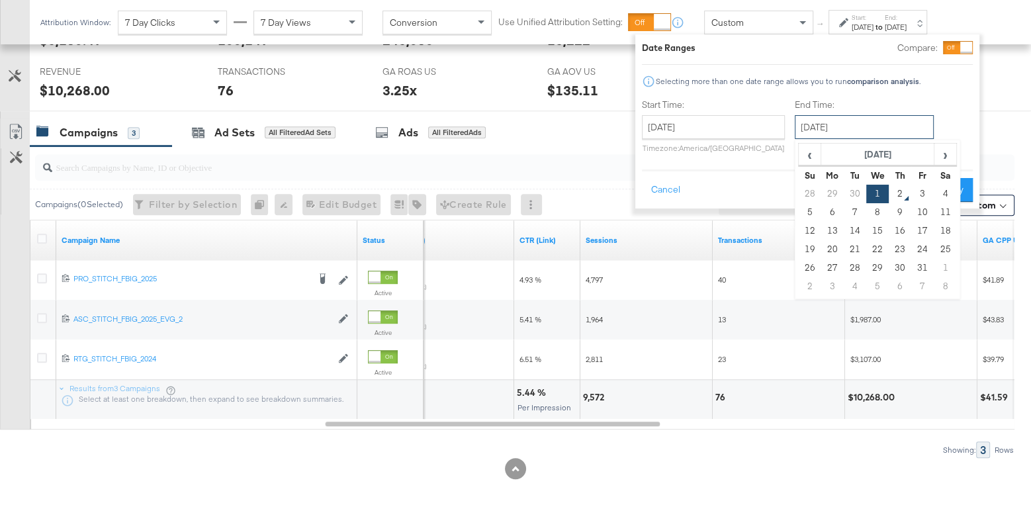
click at [805, 122] on input "[DATE]" at bounding box center [864, 127] width 139 height 24
click at [814, 151] on span "‹" at bounding box center [809, 154] width 21 height 20
click at [938, 241] on td "27" at bounding box center [945, 249] width 22 height 19
type input "[DATE]"
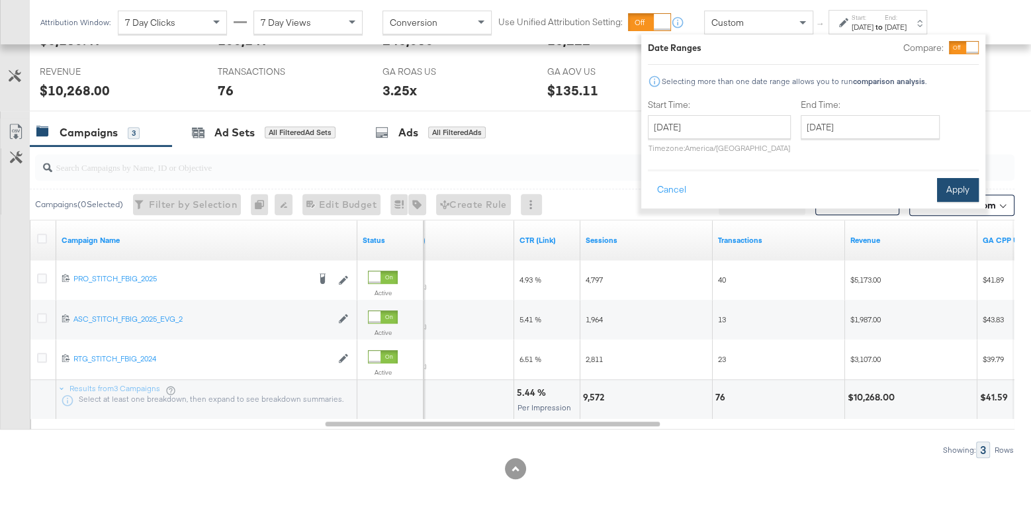
click at [959, 183] on button "Apply" at bounding box center [958, 190] width 42 height 24
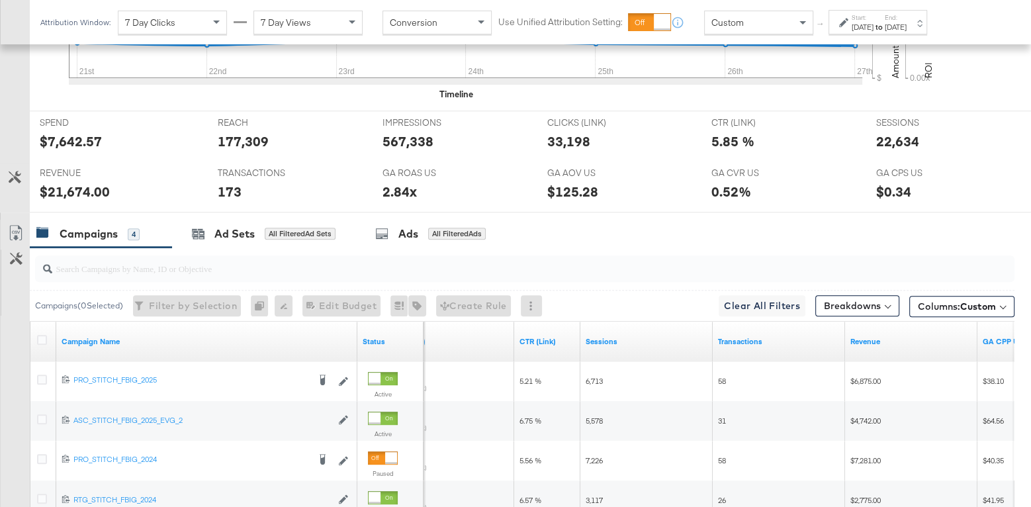
scroll to position [517, 0]
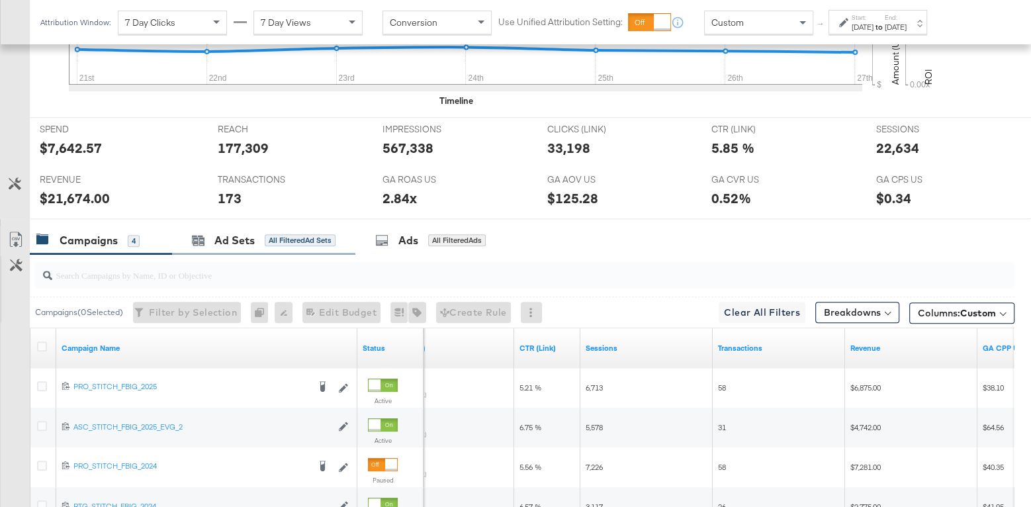
click at [232, 244] on div "Ad Sets All Filtered Ad Sets" at bounding box center [263, 240] width 183 height 28
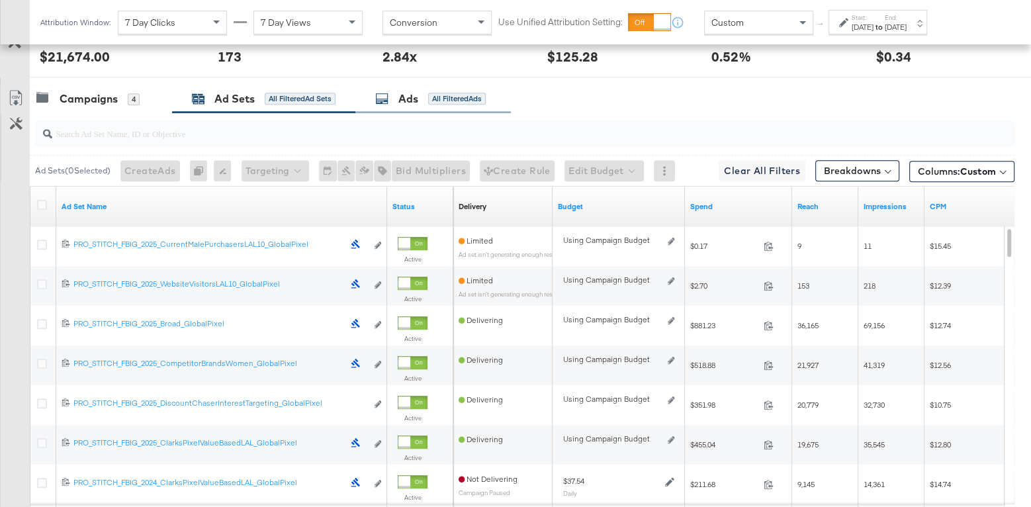
scroll to position [660, 0]
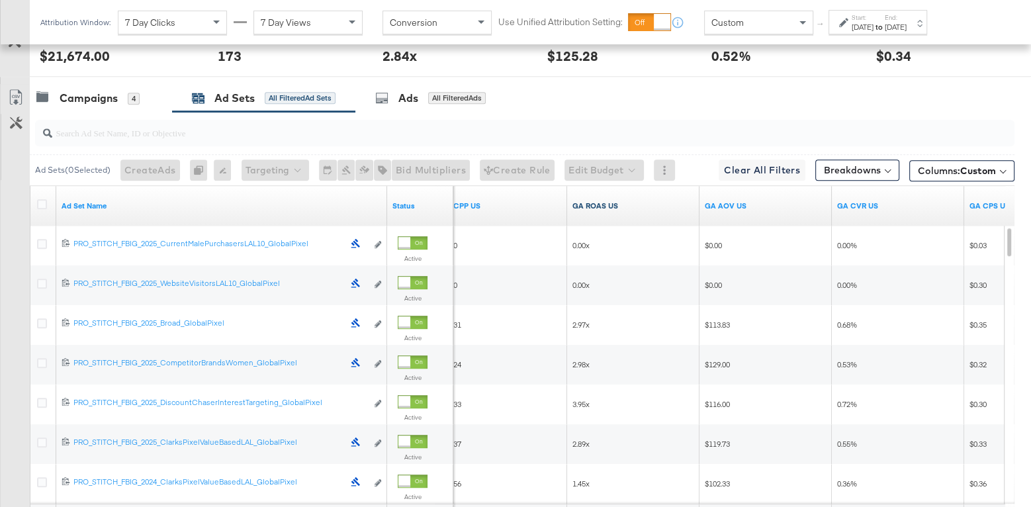
click at [613, 201] on link "GA ROAS US" at bounding box center [633, 205] width 122 height 11
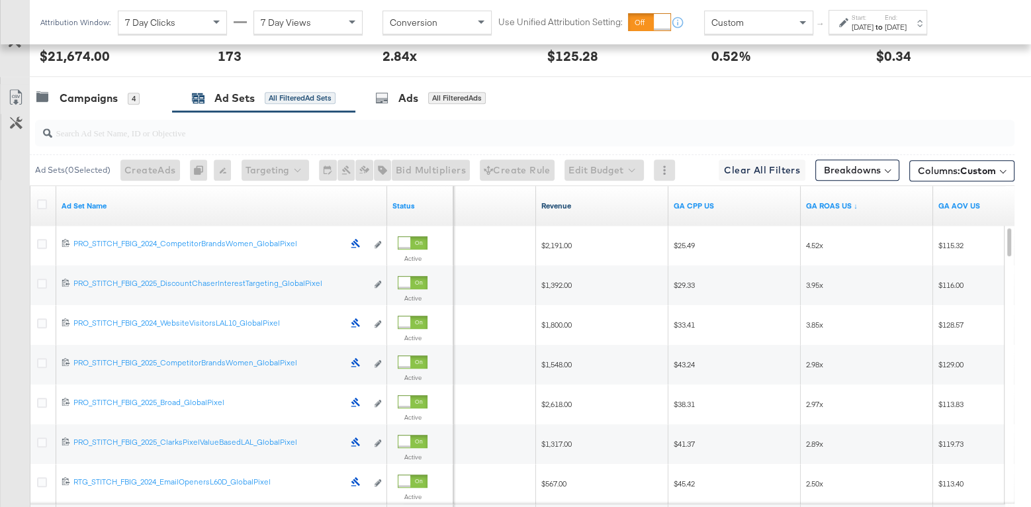
click at [547, 200] on link "Revenue" at bounding box center [602, 205] width 122 height 11
click at [828, 202] on link "GA ROAS US" at bounding box center [867, 205] width 122 height 11
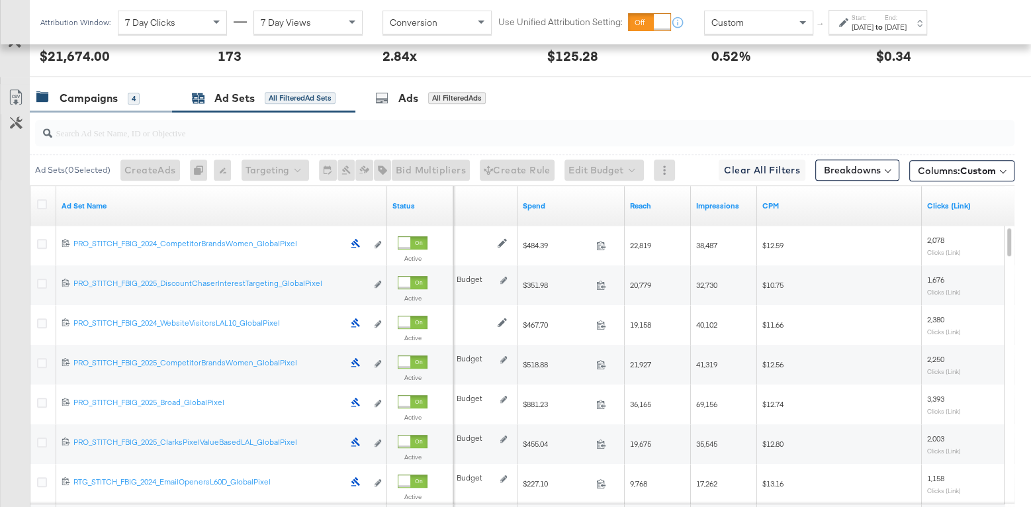
click at [112, 101] on div "Campaigns 4" at bounding box center [101, 98] width 142 height 28
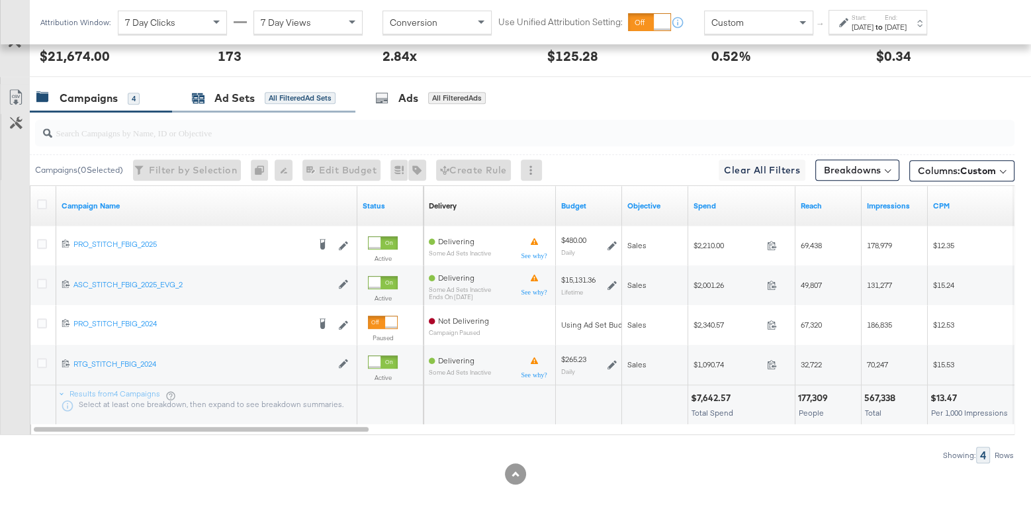
click at [219, 96] on div "Ad Sets" at bounding box center [234, 98] width 40 height 15
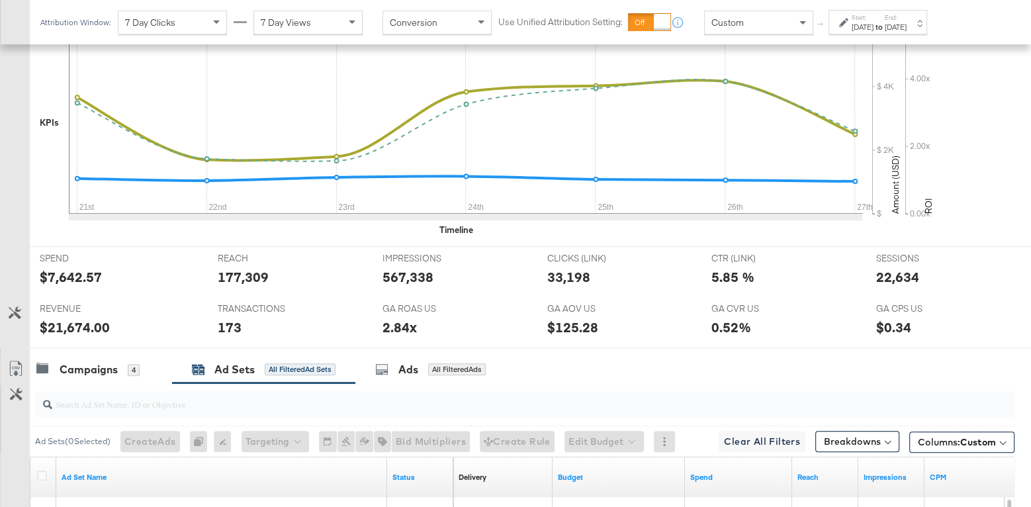
scroll to position [371, 0]
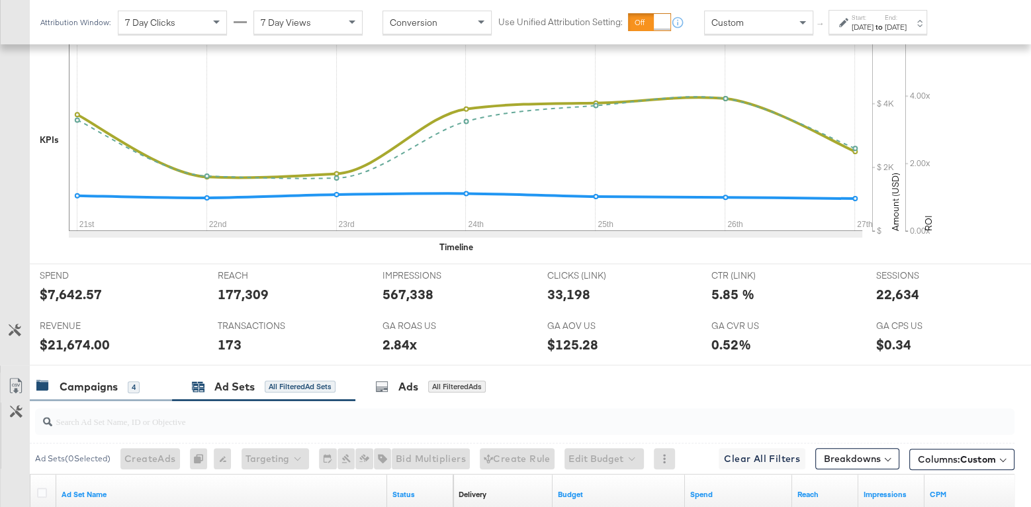
click at [88, 380] on div "Campaigns" at bounding box center [89, 386] width 58 height 15
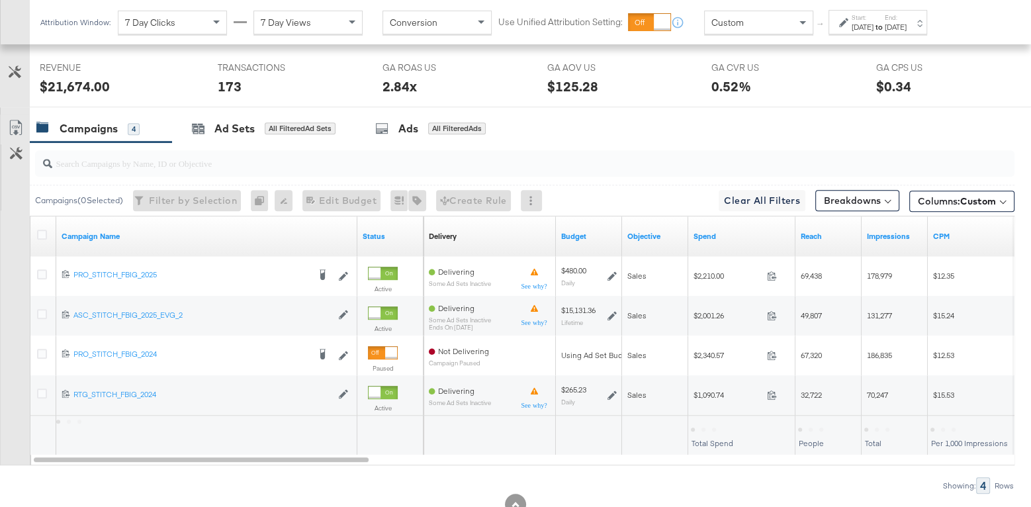
scroll to position [650, 0]
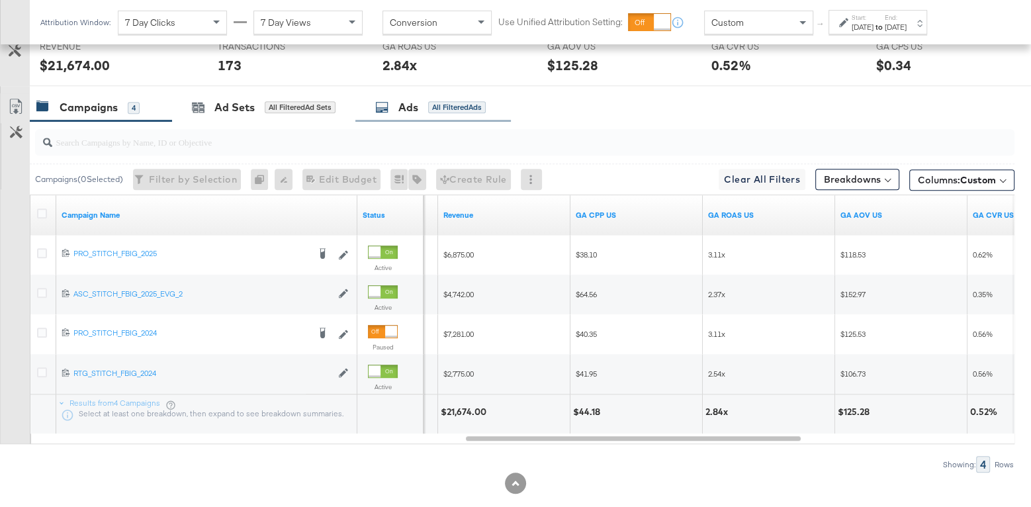
click at [404, 101] on div "Ads" at bounding box center [408, 107] width 20 height 15
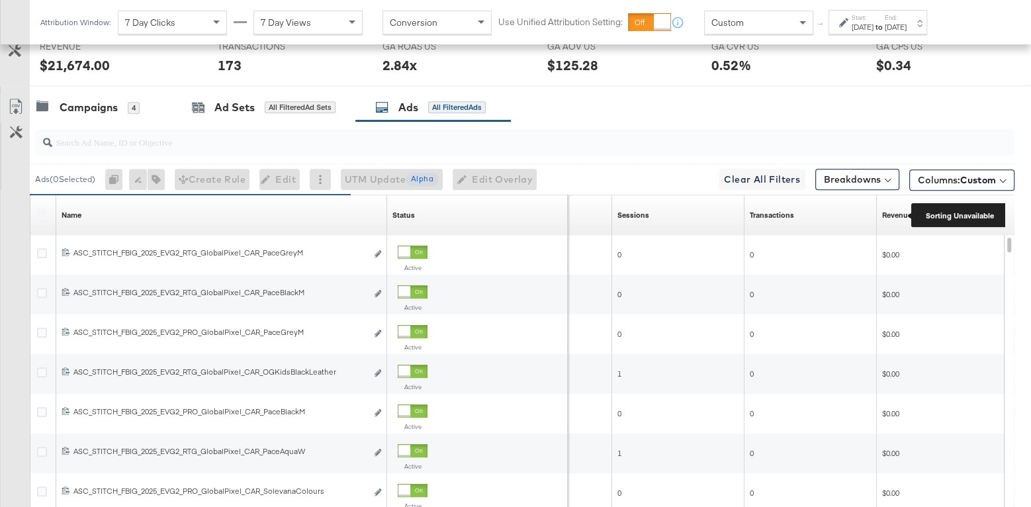
click at [900, 212] on div "Revenue" at bounding box center [897, 215] width 30 height 11
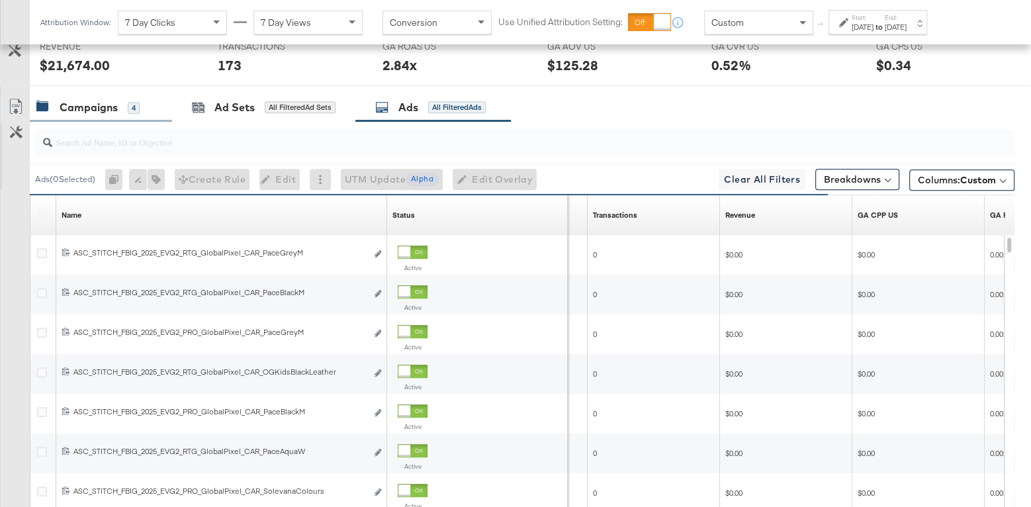
click at [97, 106] on div "Campaigns" at bounding box center [89, 107] width 58 height 15
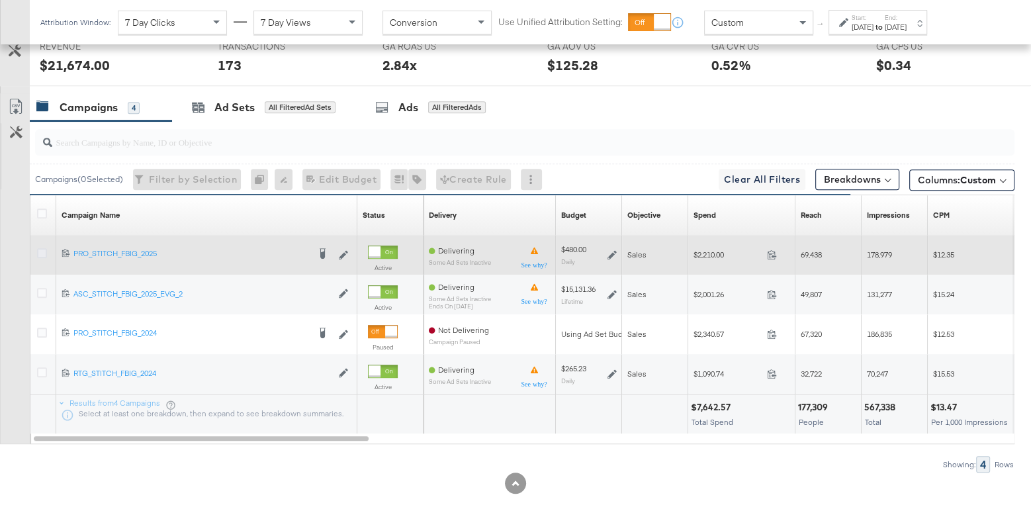
click at [40, 248] on icon at bounding box center [42, 253] width 10 height 10
click at [0, 0] on input "checkbox" at bounding box center [0, 0] width 0 height 0
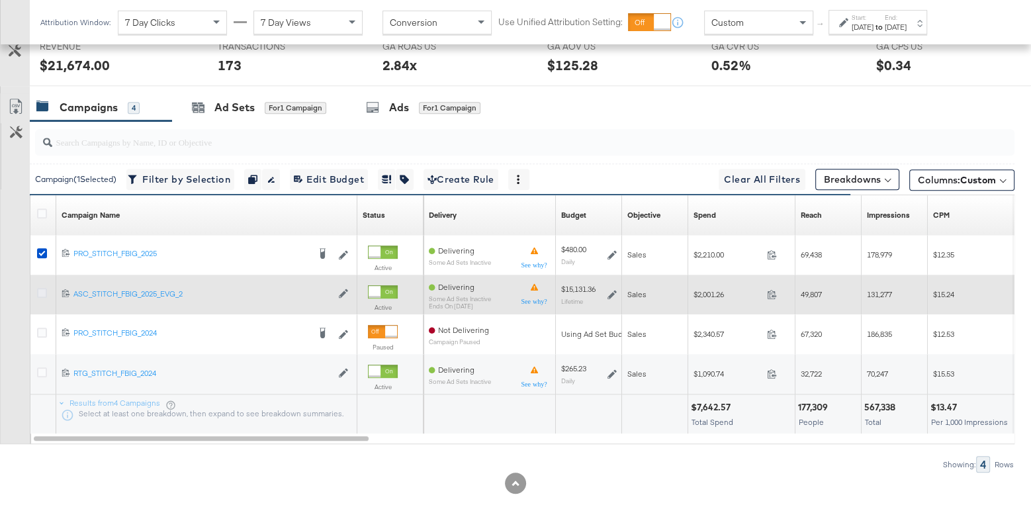
click at [40, 288] on icon at bounding box center [42, 293] width 10 height 10
click at [0, 0] on input "checkbox" at bounding box center [0, 0] width 0 height 0
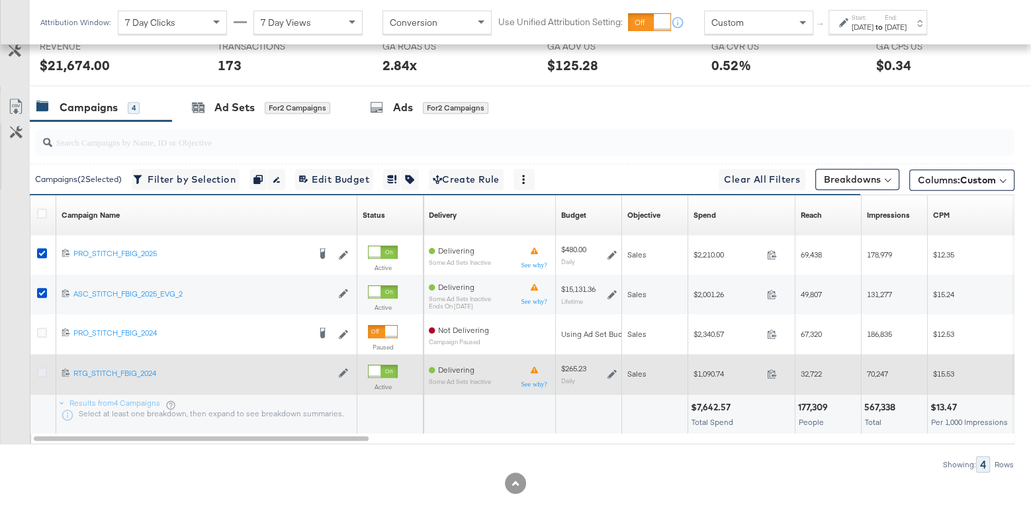
click at [38, 367] on icon at bounding box center [42, 372] width 10 height 10
click at [0, 0] on input "checkbox" at bounding box center [0, 0] width 0 height 0
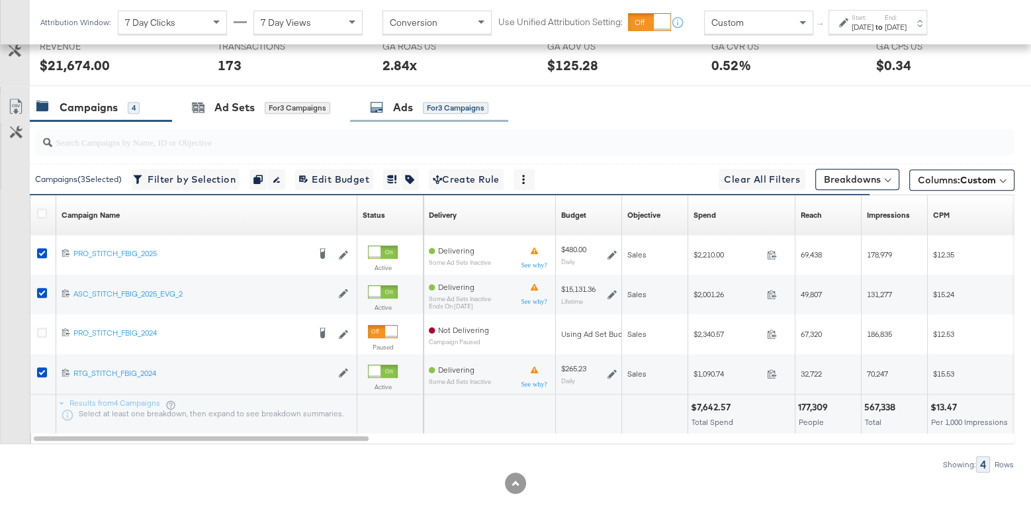
click at [387, 107] on div "Ads for 3 Campaigns" at bounding box center [429, 107] width 118 height 15
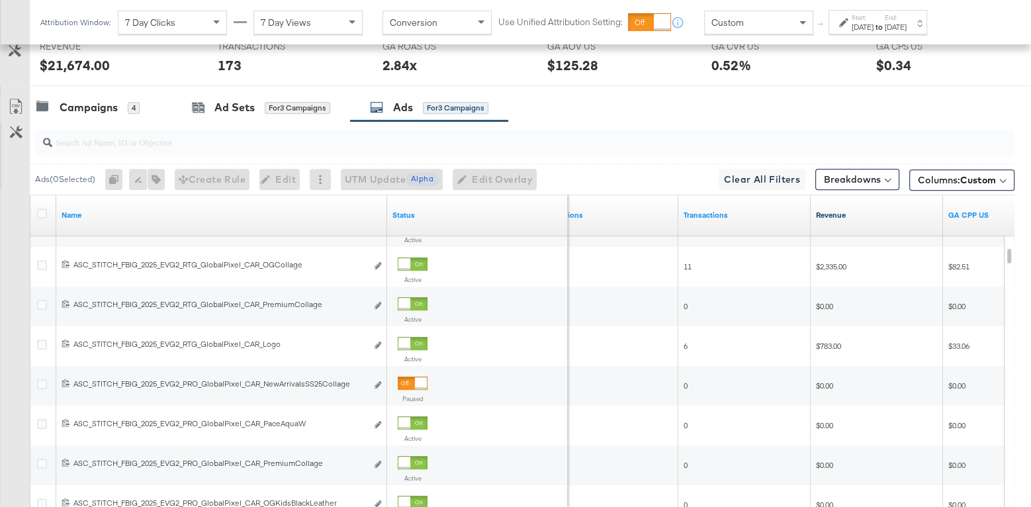
click at [827, 210] on link "Revenue" at bounding box center [877, 215] width 122 height 11
click at [827, 210] on link "Revenue ↓" at bounding box center [877, 215] width 122 height 11
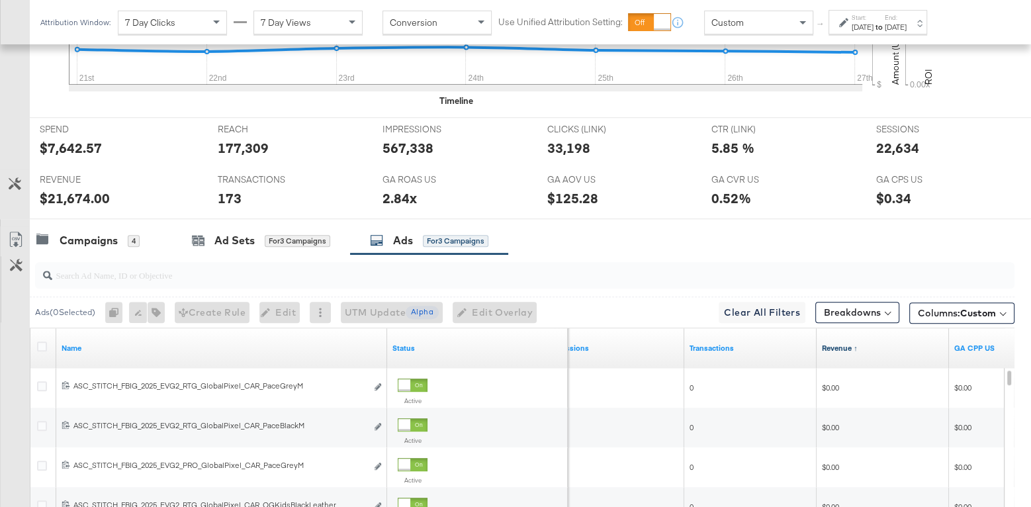
scroll to position [531, 0]
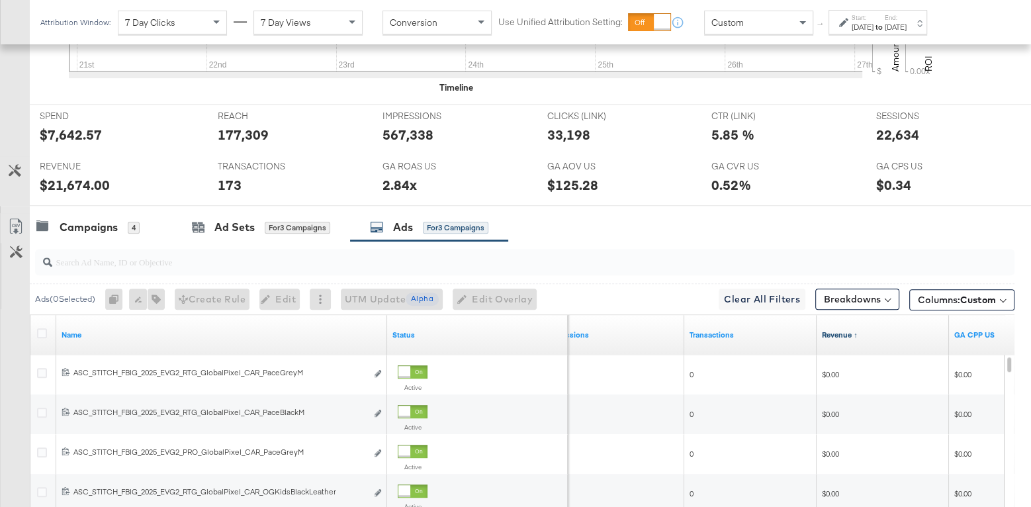
click at [848, 330] on link "Revenue ↑" at bounding box center [883, 335] width 122 height 11
click at [215, 256] on input "search" at bounding box center [489, 257] width 874 height 26
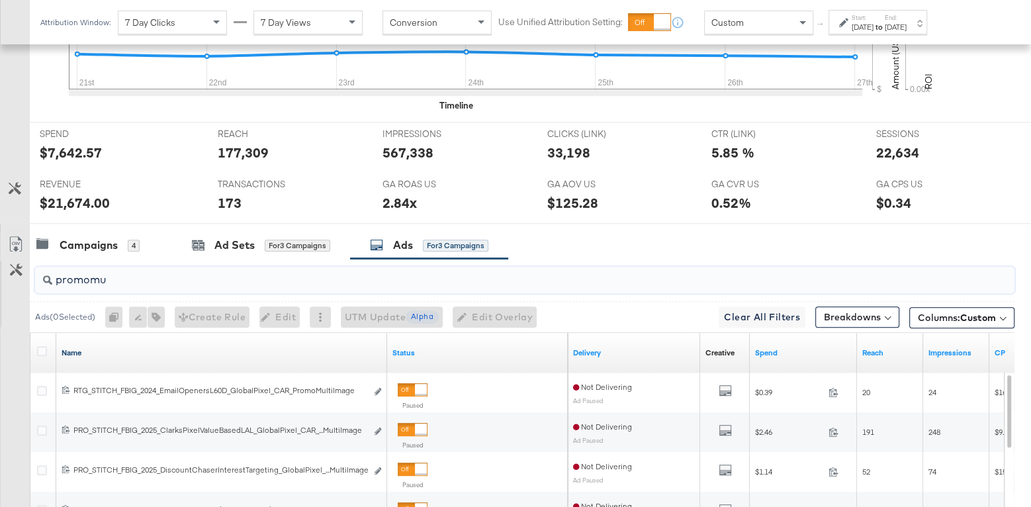
scroll to position [528, 0]
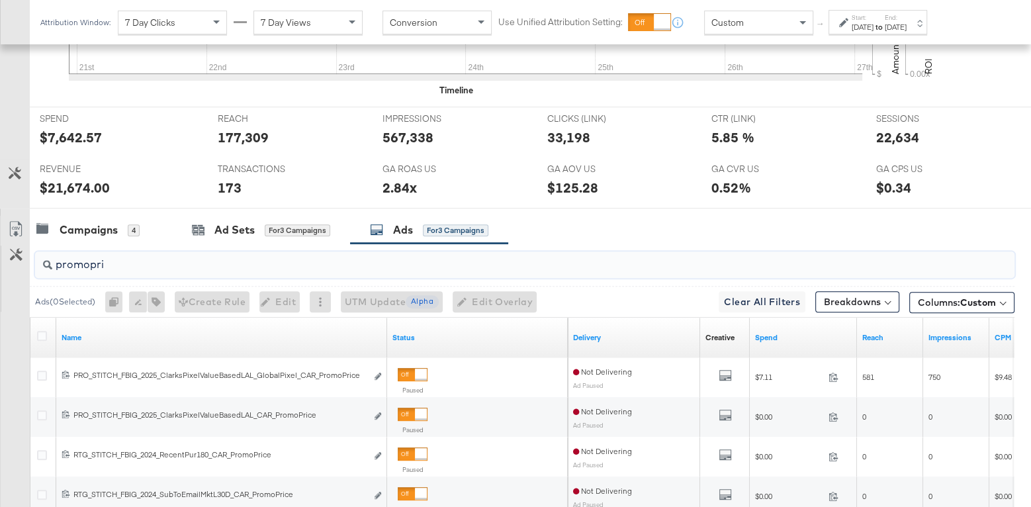
click at [128, 254] on input "promopri" at bounding box center [489, 259] width 874 height 26
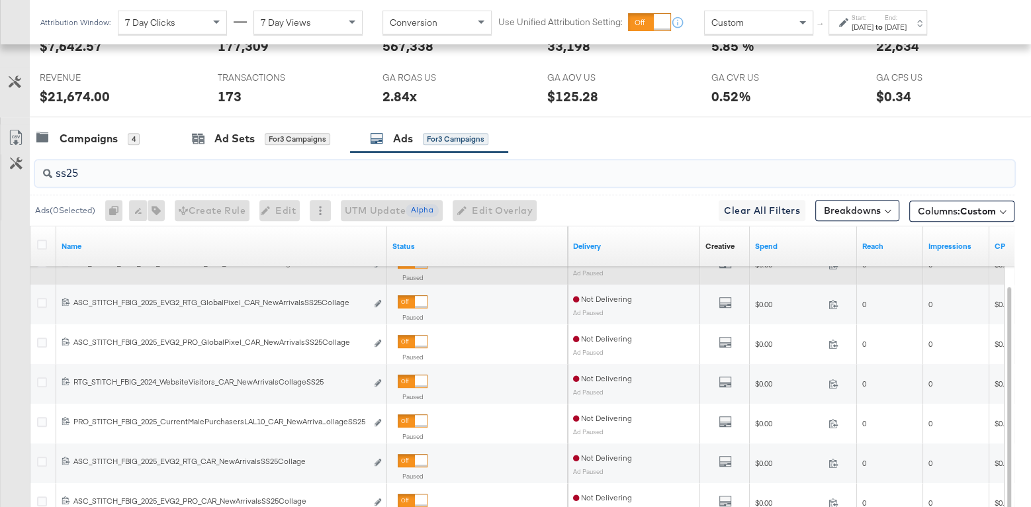
scroll to position [631, 0]
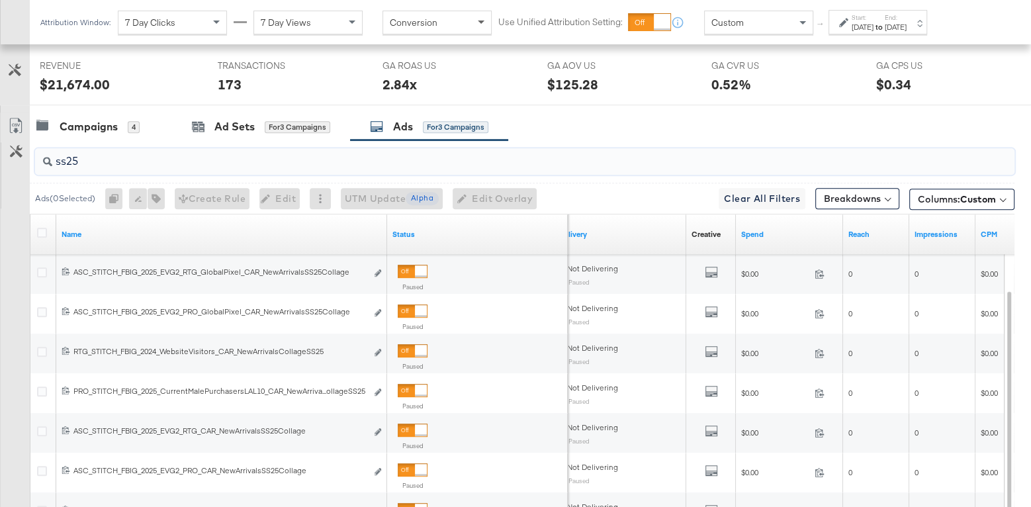
type input "ss25"
click at [220, 124] on div "Ad Sets" at bounding box center [234, 126] width 40 height 15
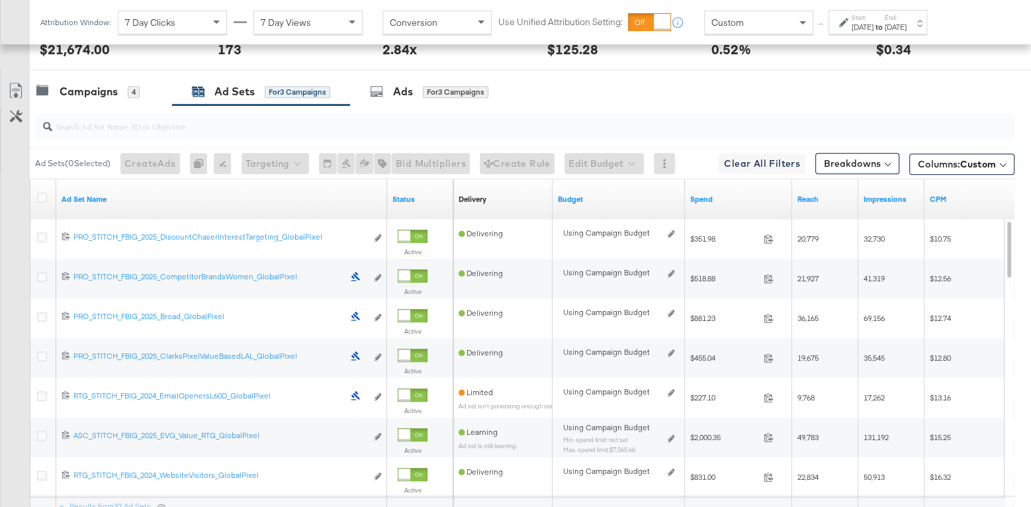
scroll to position [672, 0]
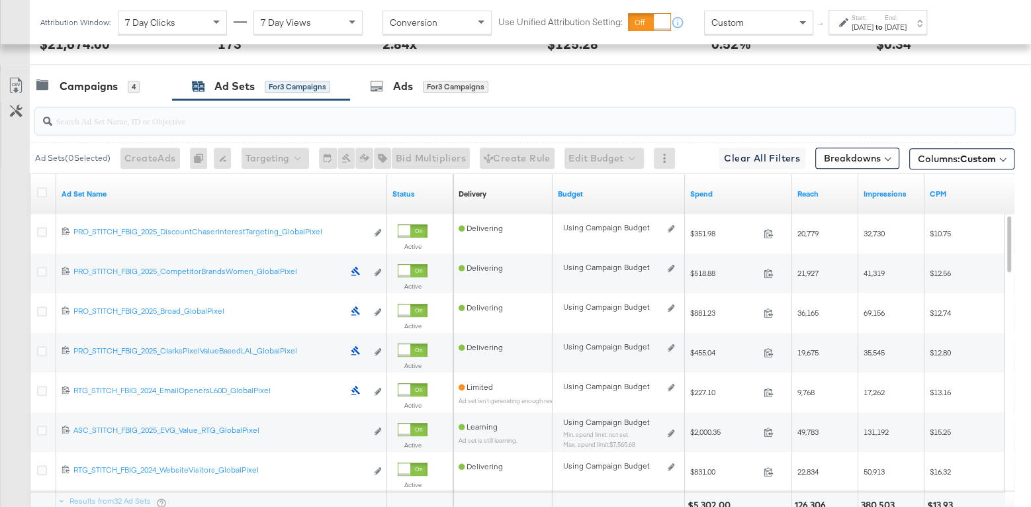
click at [241, 114] on input "search" at bounding box center [489, 116] width 874 height 26
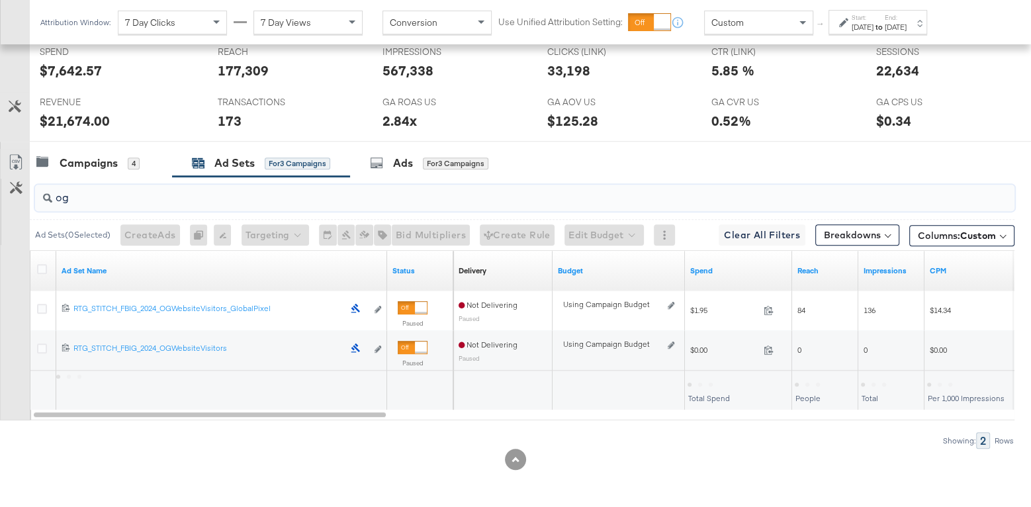
scroll to position [589, 0]
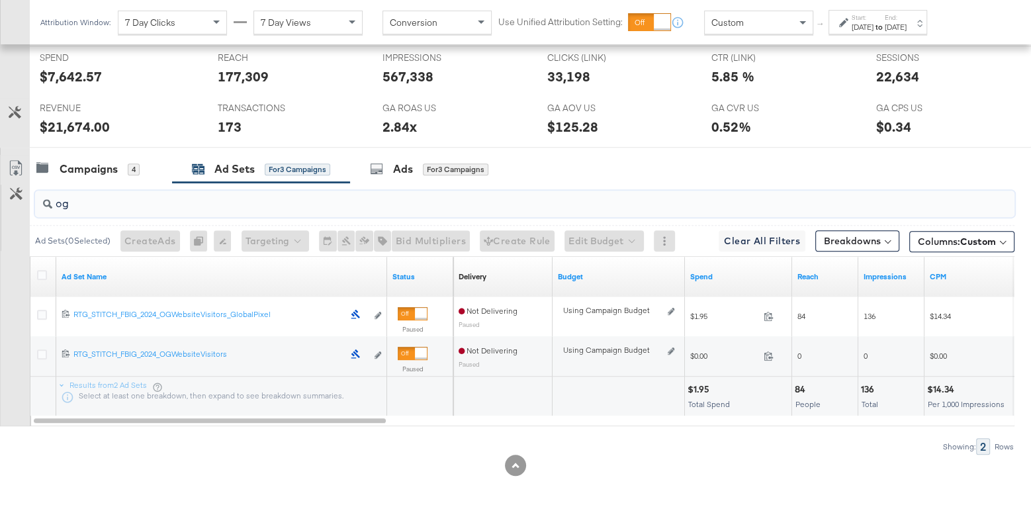
type input "og"
